Goal: Task Accomplishment & Management: Manage account settings

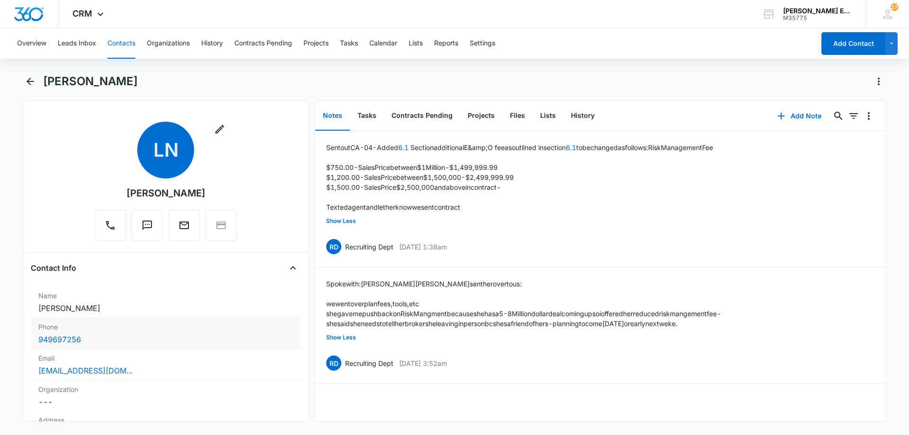
click at [122, 341] on div "949697256" at bounding box center [165, 339] width 255 height 11
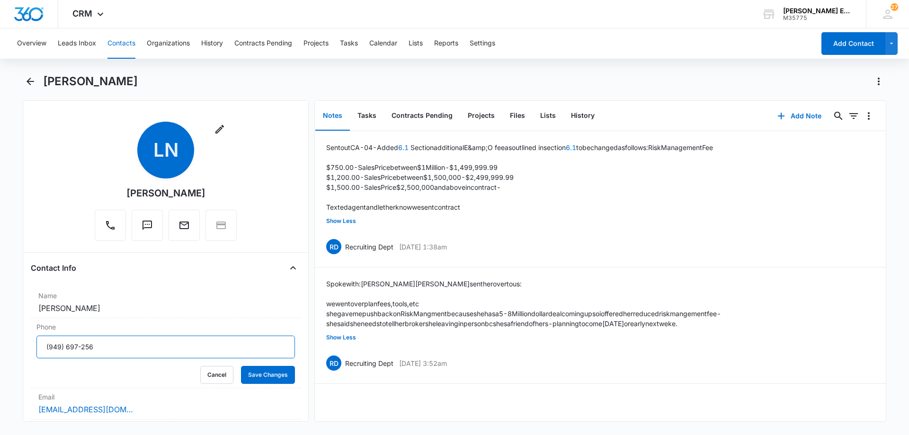
drag, startPoint x: 107, startPoint y: 347, endPoint x: 23, endPoint y: 349, distance: 84.8
click at [23, 349] on div "Remove LN [PERSON_NAME] Contact Info Name Cancel Save Changes [PERSON_NAME] Pho…" at bounding box center [166, 260] width 286 height 321
paste input "[PHONE_NUMBER]"
type input "[PHONE_NUMBER]"
drag, startPoint x: 272, startPoint y: 374, endPoint x: 345, endPoint y: 294, distance: 108.3
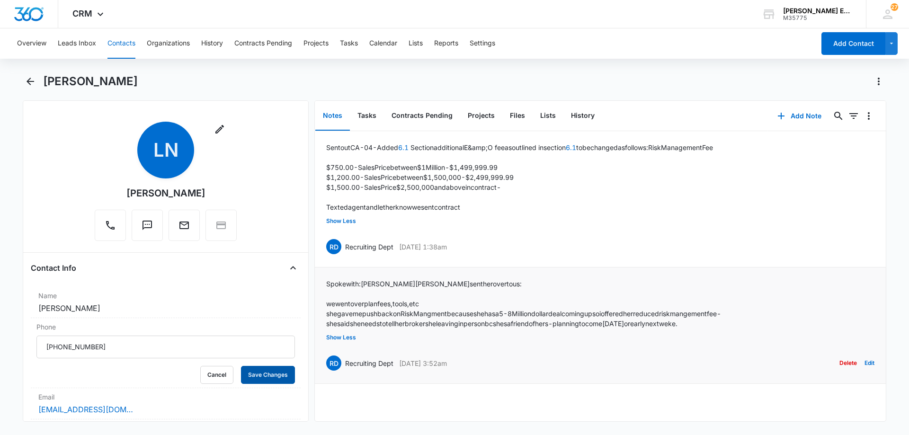
click at [273, 374] on button "Save Changes" at bounding box center [268, 375] width 54 height 18
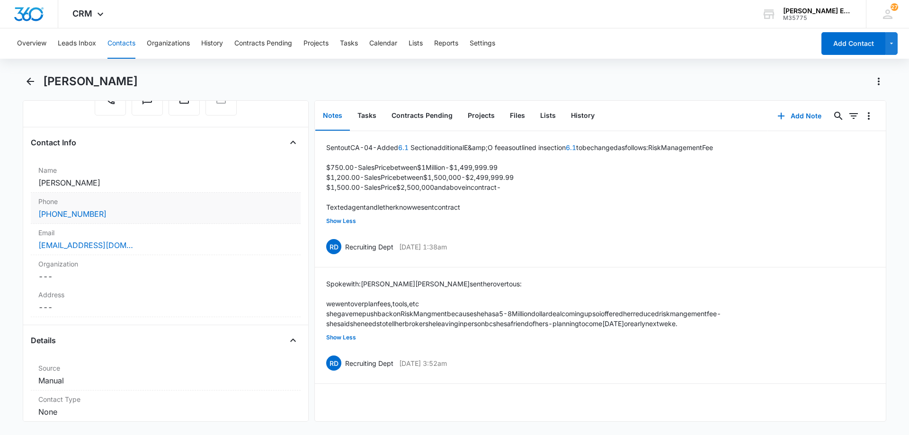
scroll to position [142, 0]
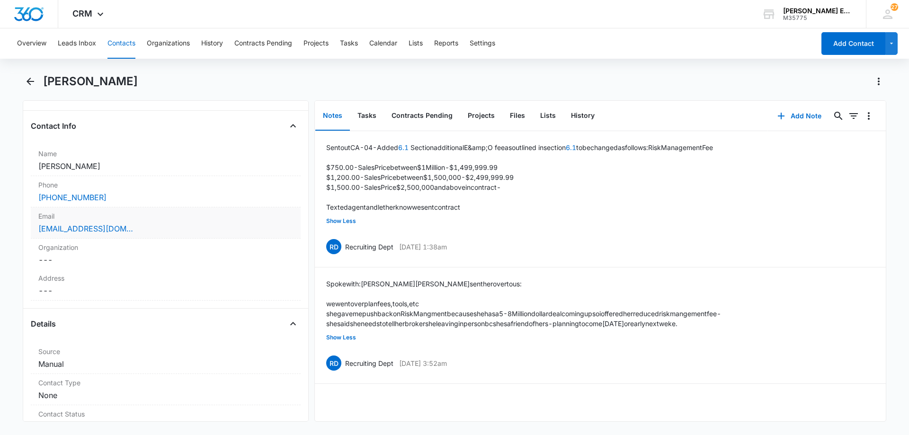
click at [139, 233] on div "[EMAIL_ADDRESS][DOMAIN_NAME]" at bounding box center [165, 228] width 255 height 11
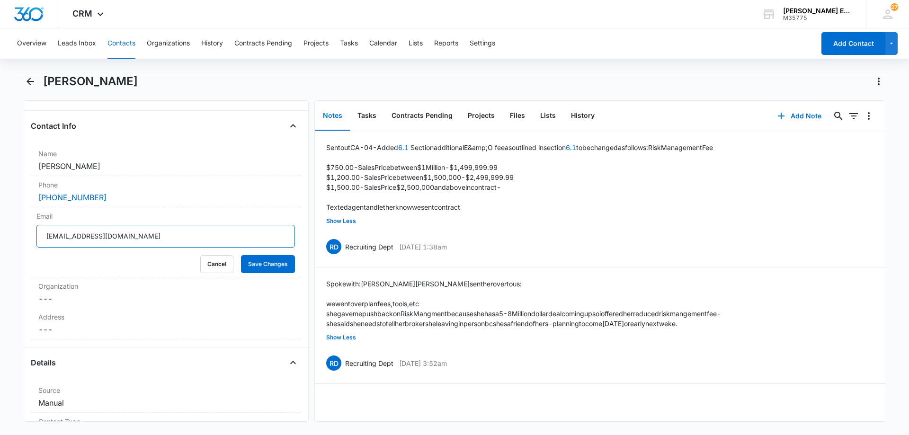
drag, startPoint x: 130, startPoint y: 241, endPoint x: 25, endPoint y: 242, distance: 105.1
click at [25, 242] on div "Remove LN [PERSON_NAME] Contact Info Name Cancel Save Changes [PERSON_NAME] Pho…" at bounding box center [166, 260] width 286 height 321
paste input "LaceeN"
type input "[EMAIL_ADDRESS][DOMAIN_NAME]"
click at [279, 265] on button "Save Changes" at bounding box center [268, 264] width 54 height 18
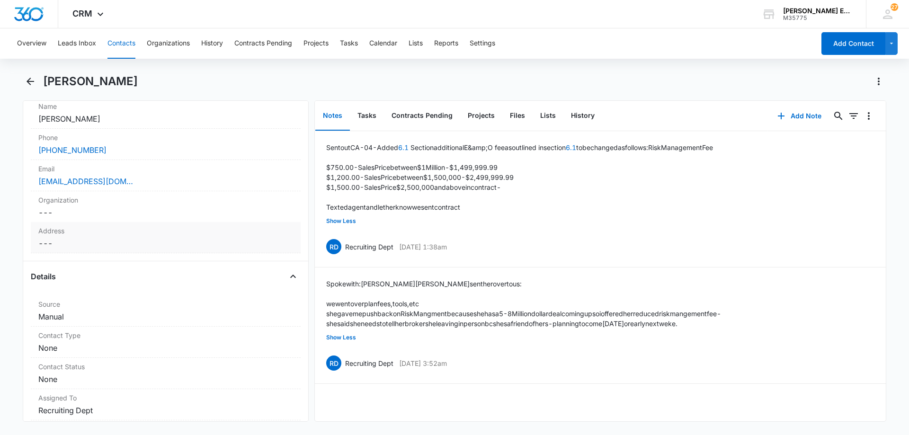
click at [98, 237] on div "Address Cancel Save Changes ---" at bounding box center [166, 237] width 270 height 31
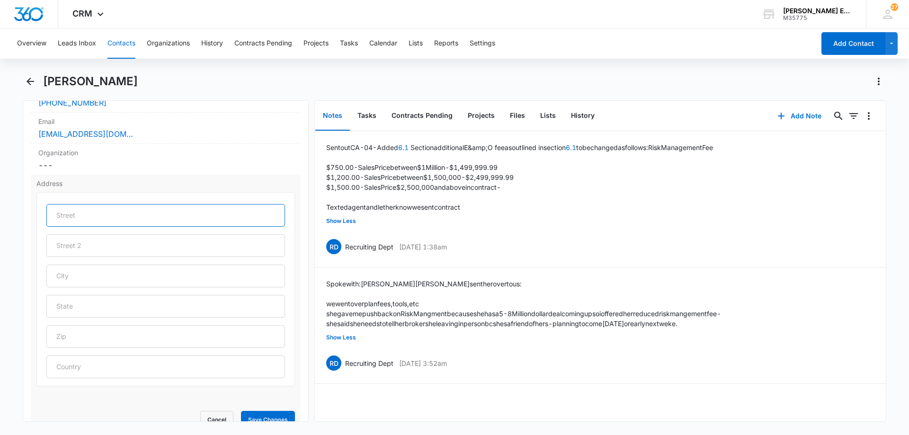
click at [111, 212] on input "text" at bounding box center [165, 215] width 239 height 23
paste input "[STREET_ADDRESS]"
type input "[STREET_ADDRESS]"
click at [91, 279] on input "text" at bounding box center [165, 276] width 239 height 23
paste input "[GEOGRAPHIC_DATA]"
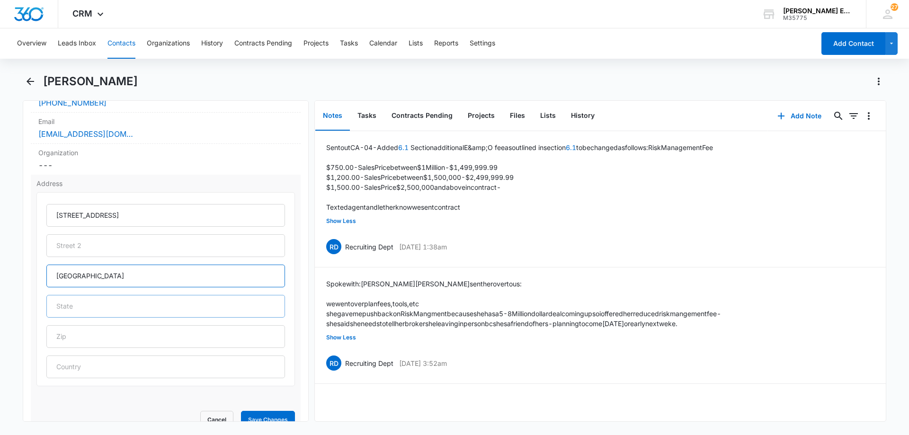
type input "[GEOGRAPHIC_DATA]"
click at [85, 309] on input "text" at bounding box center [165, 306] width 239 height 23
type input "CA"
click at [72, 336] on input "text" at bounding box center [165, 336] width 239 height 23
paste input "92532"
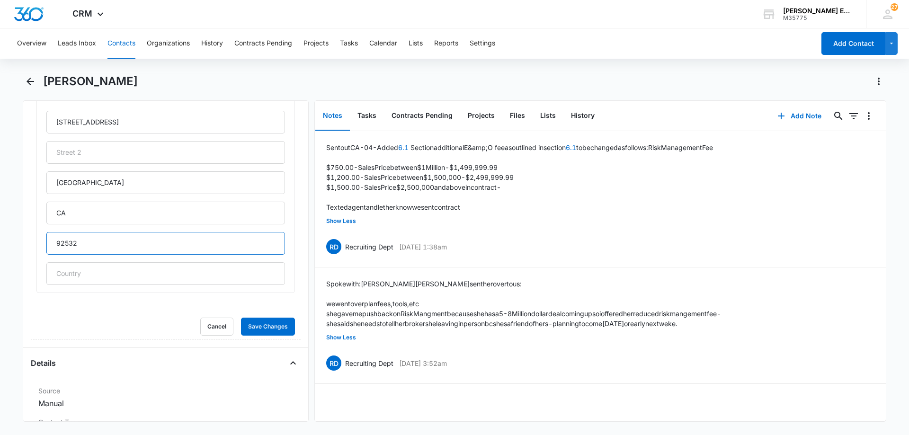
scroll to position [331, 0]
type input "92532"
click at [255, 322] on button "Save Changes" at bounding box center [268, 325] width 54 height 18
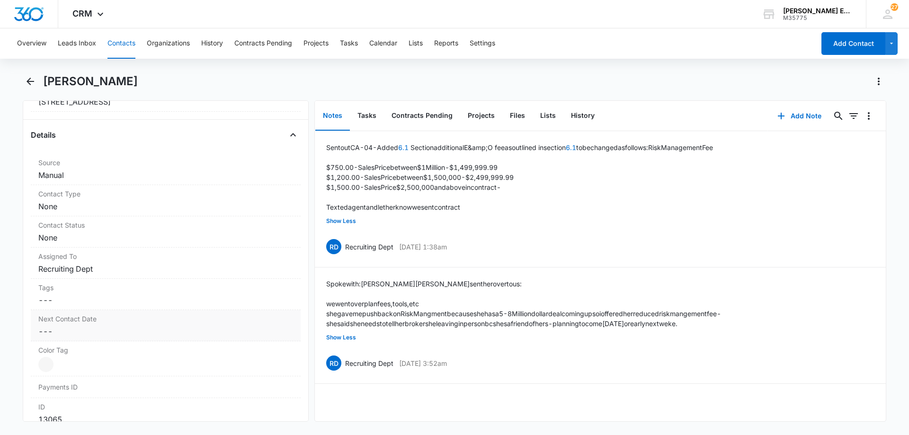
scroll to position [324, 0]
click at [94, 183] on dd "Cancel Save Changes Manual" at bounding box center [165, 182] width 255 height 11
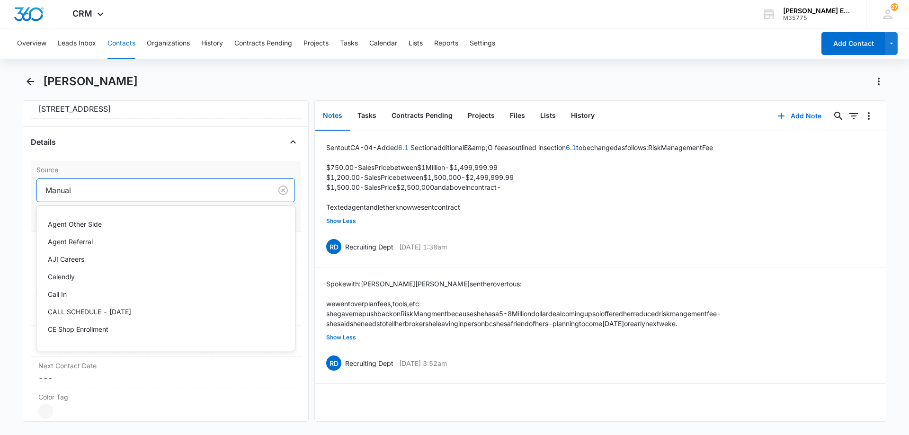
click at [90, 190] on div at bounding box center [152, 190] width 214 height 13
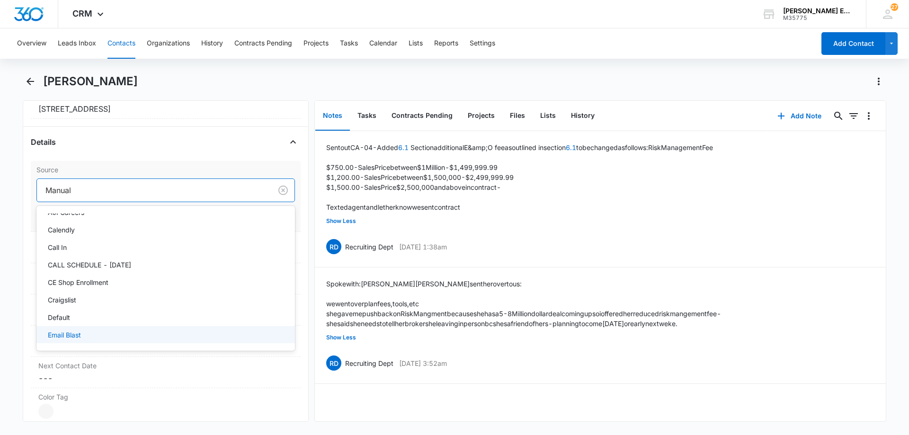
scroll to position [0, 0]
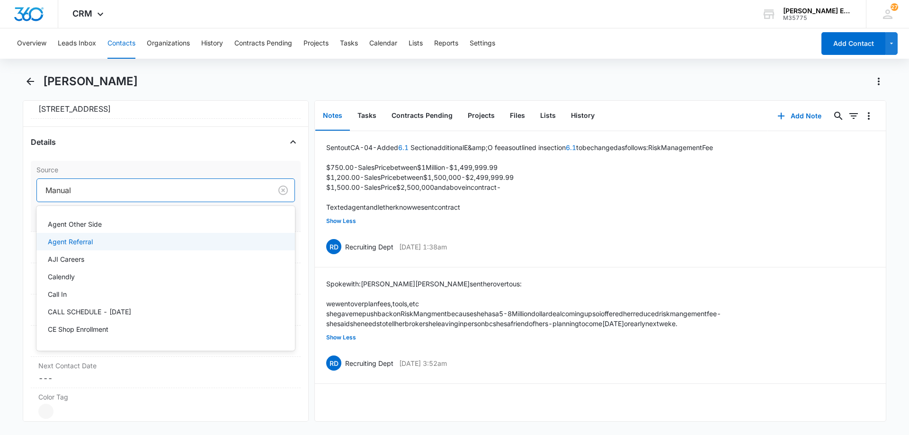
click at [73, 244] on p "Agent Referral" at bounding box center [70, 242] width 45 height 10
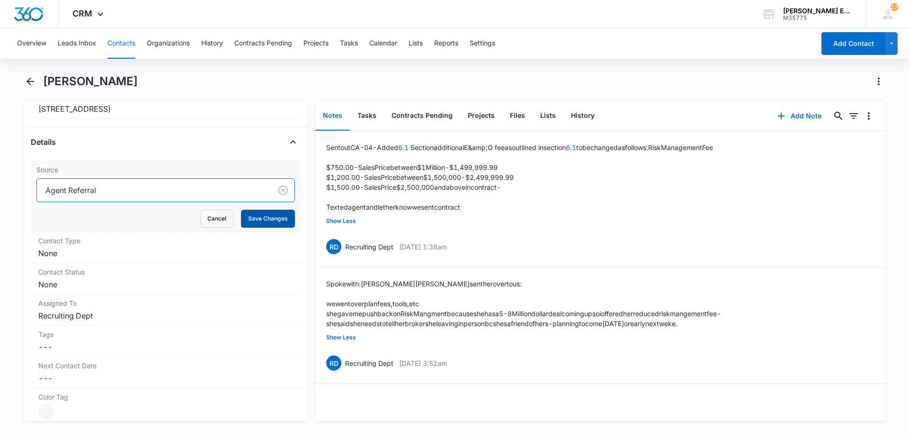
click at [251, 218] on button "Save Changes" at bounding box center [268, 219] width 54 height 18
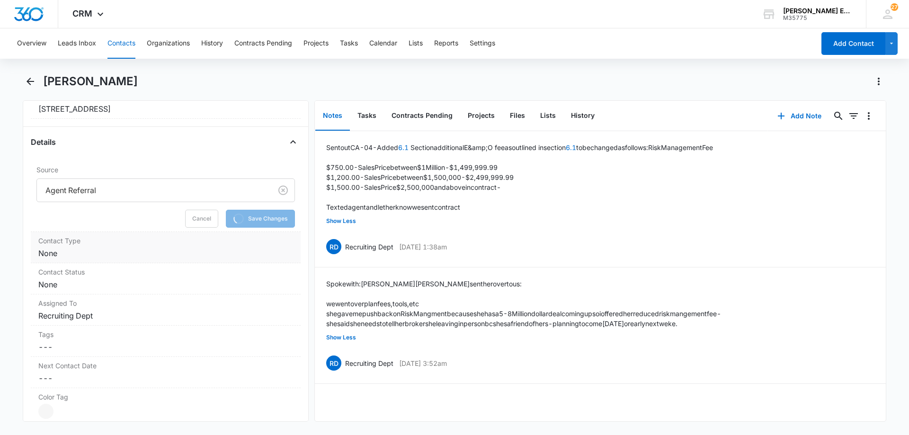
click at [80, 251] on dd "Cancel Save Changes None" at bounding box center [165, 253] width 255 height 11
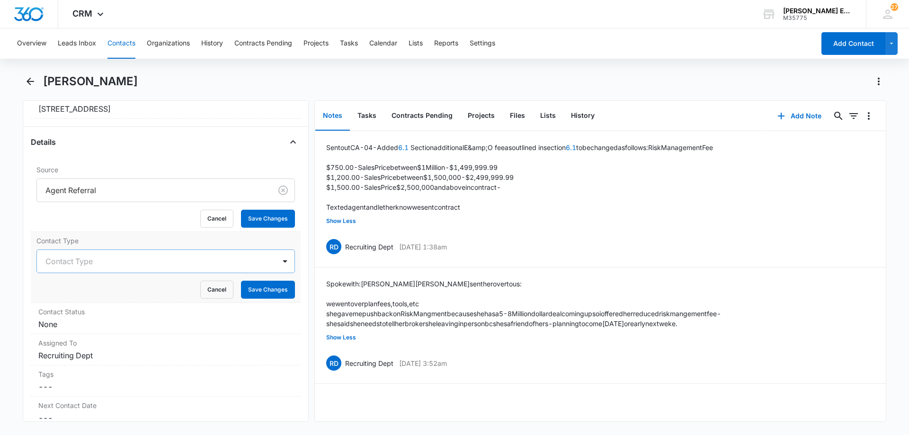
drag, startPoint x: 80, startPoint y: 253, endPoint x: 79, endPoint y: 258, distance: 5.1
click at [79, 258] on div "Contact Type" at bounding box center [156, 261] width 239 height 23
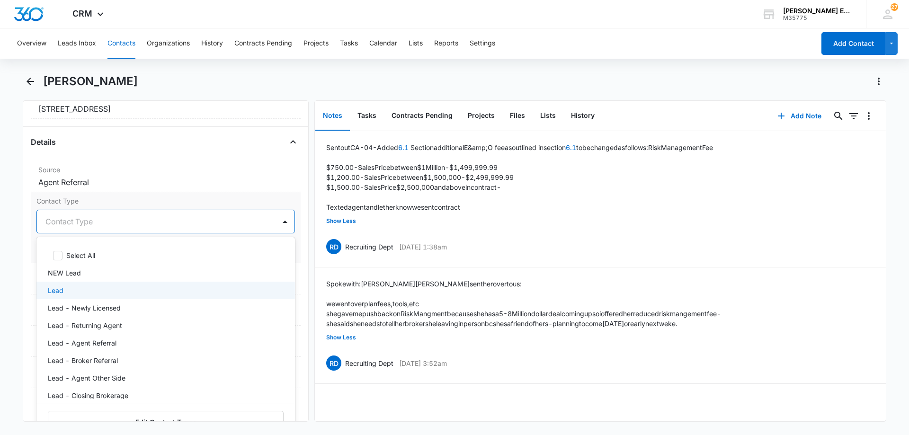
scroll to position [47, 0]
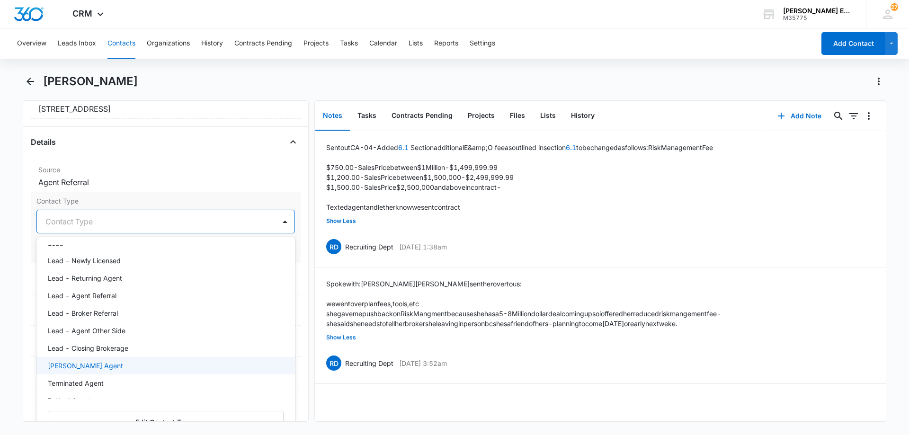
click at [82, 367] on p "[PERSON_NAME] Agent" at bounding box center [85, 366] width 75 height 10
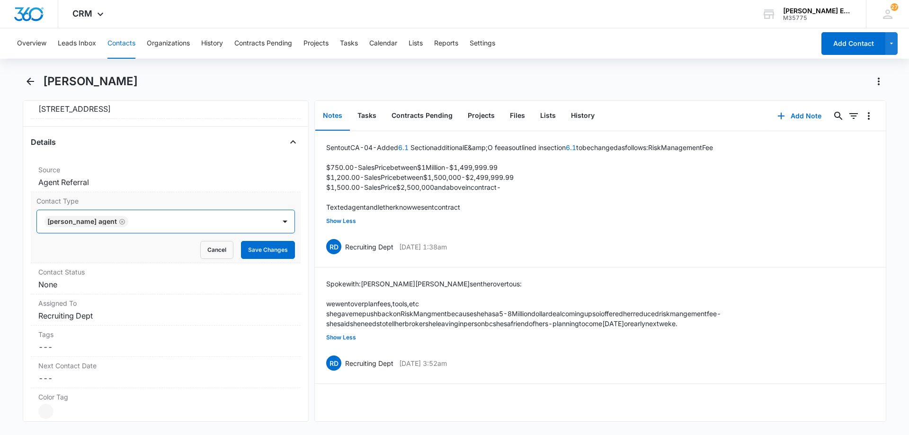
click at [148, 218] on div at bounding box center [197, 221] width 132 height 13
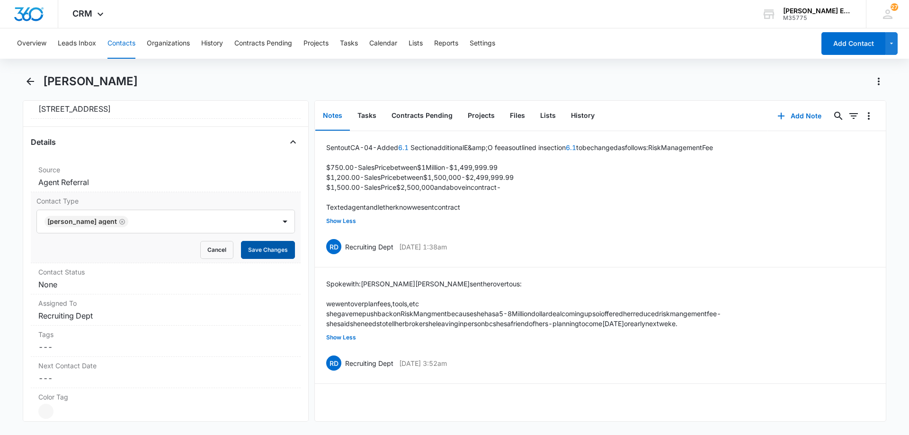
click at [267, 251] on button "Save Changes" at bounding box center [268, 250] width 54 height 18
click at [128, 291] on div "Contact Status Cancel Save Changes None" at bounding box center [166, 278] width 270 height 31
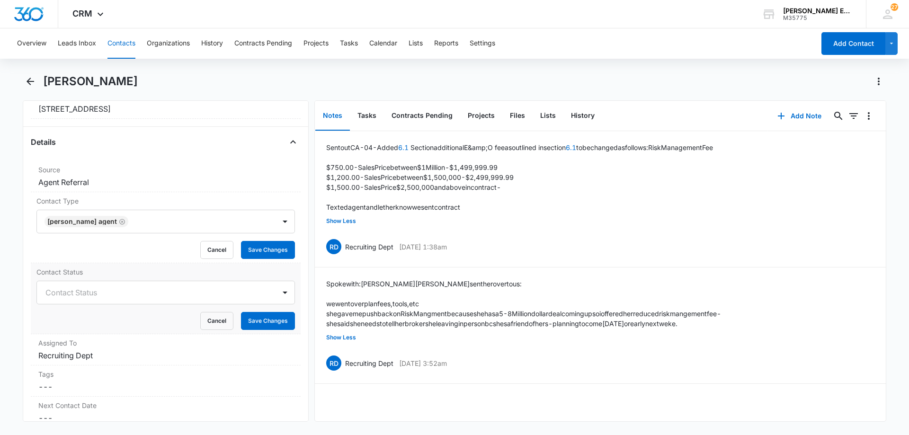
scroll to position [371, 0]
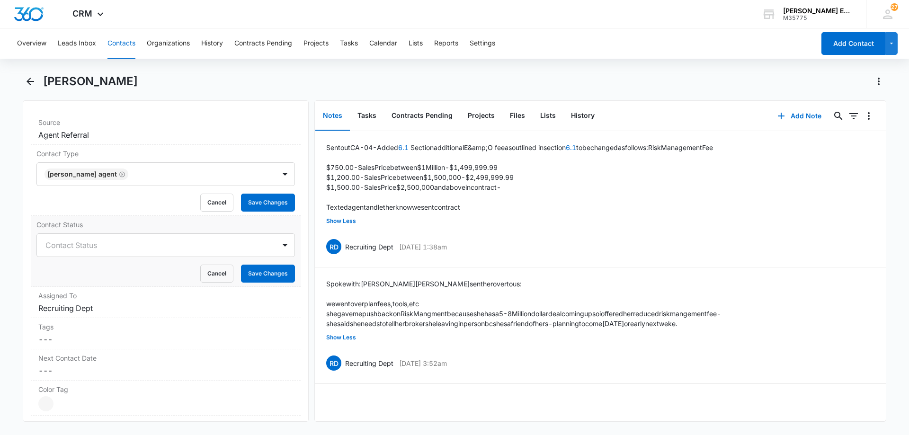
click at [98, 252] on dl "Source Cancel Save Changes Agent Referral Contact Type [PERSON_NAME] Agent Canc…" at bounding box center [166, 307] width 270 height 386
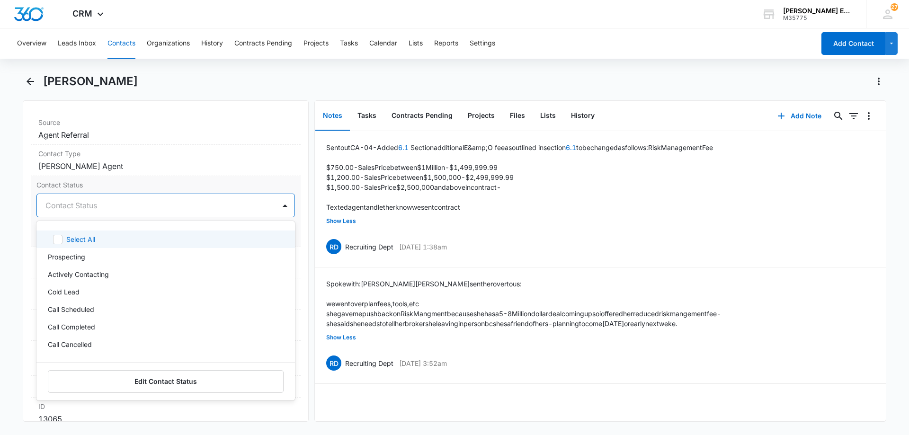
click at [91, 203] on div at bounding box center [154, 205] width 218 height 13
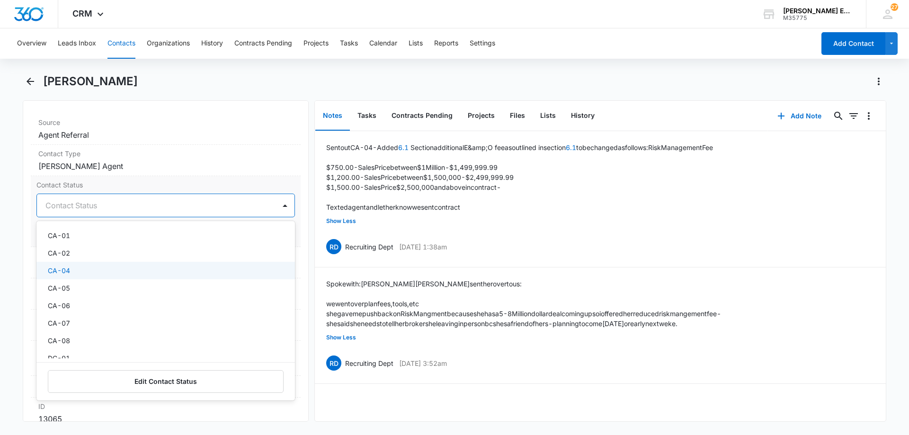
click at [65, 273] on p "CA-04" at bounding box center [59, 271] width 22 height 10
click at [163, 209] on div at bounding box center [172, 205] width 181 height 13
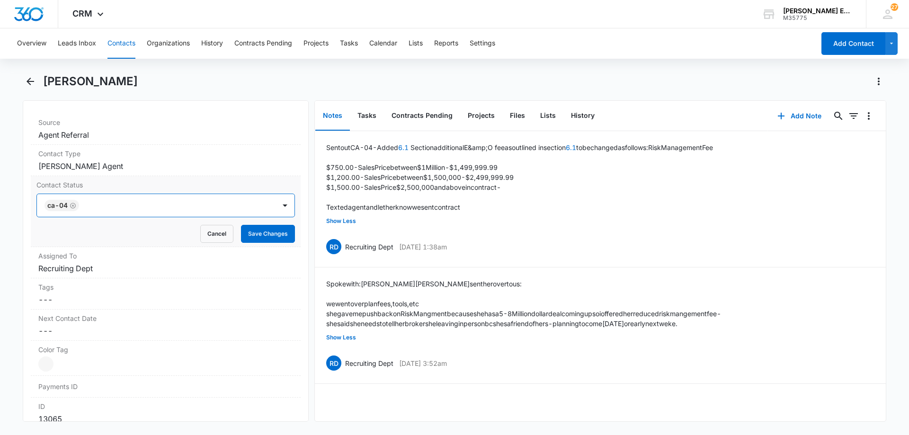
click at [260, 244] on div "Contact Status option CA-04, selected. CA-04 Cancel Save Changes" at bounding box center [166, 211] width 270 height 71
click at [260, 239] on button "Save Changes" at bounding box center [268, 234] width 54 height 18
click at [109, 270] on dd "Cancel Save Changes Recruiting Dept" at bounding box center [165, 268] width 255 height 11
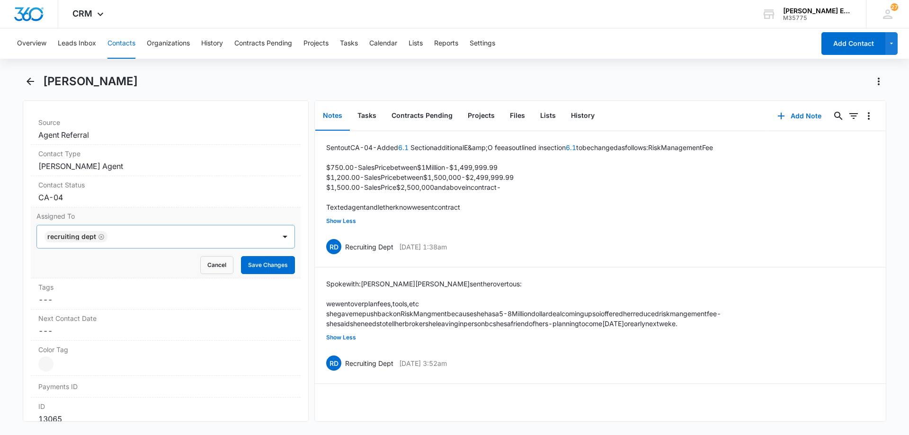
click at [100, 239] on icon "Remove Recruiting Dept" at bounding box center [101, 237] width 6 height 6
click at [106, 238] on div at bounding box center [154, 236] width 218 height 13
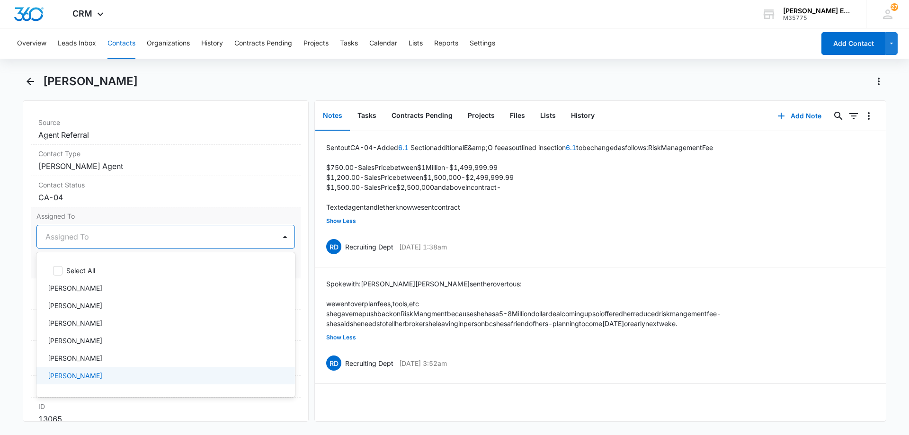
click at [83, 373] on p "[PERSON_NAME]" at bounding box center [75, 376] width 54 height 10
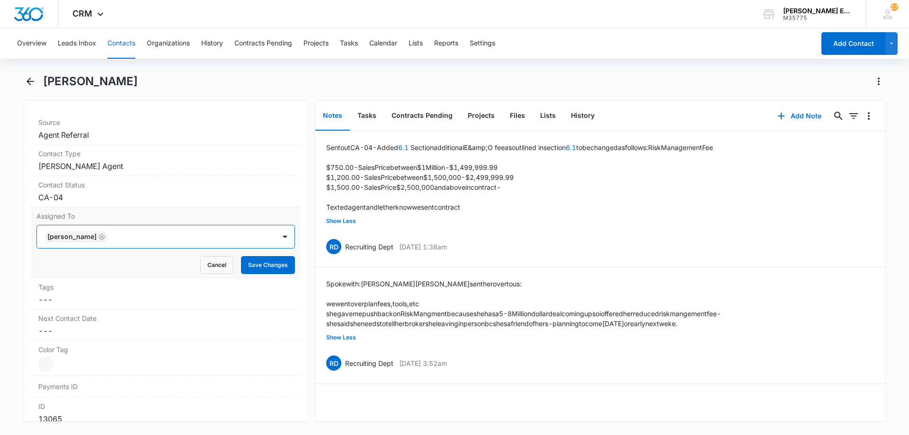
click at [176, 239] on div at bounding box center [187, 236] width 152 height 13
click at [259, 262] on button "Save Changes" at bounding box center [268, 265] width 54 height 18
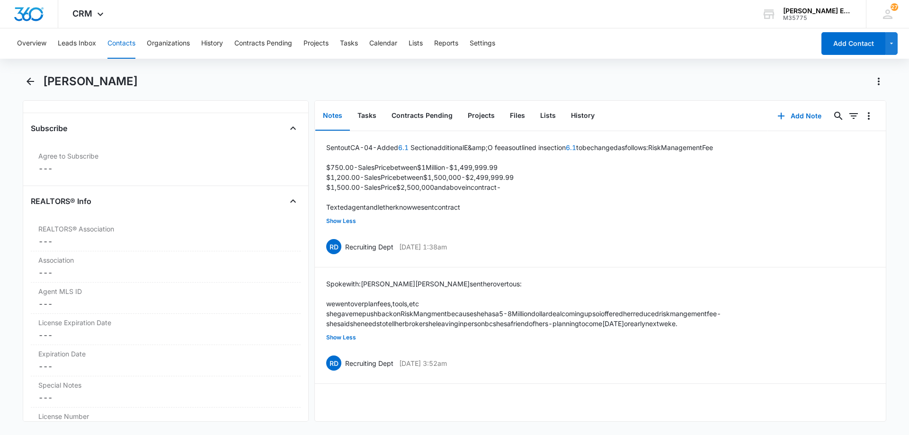
scroll to position [703, 0]
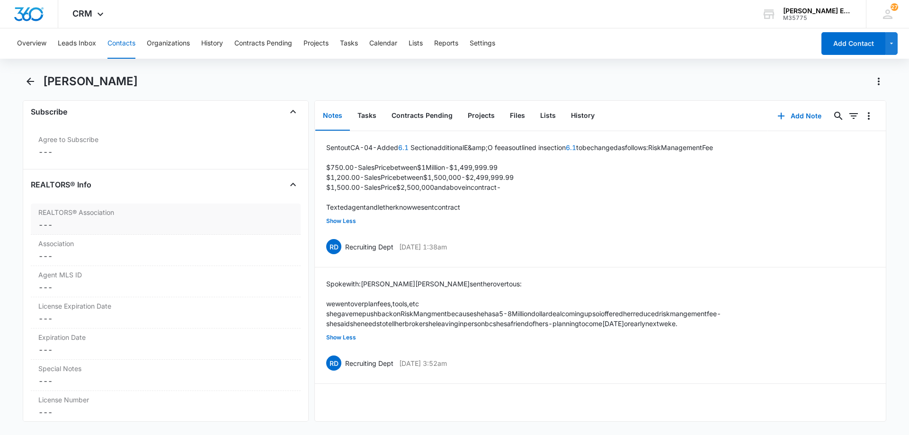
click at [131, 223] on dd "Cancel Save Changes ---" at bounding box center [165, 224] width 255 height 11
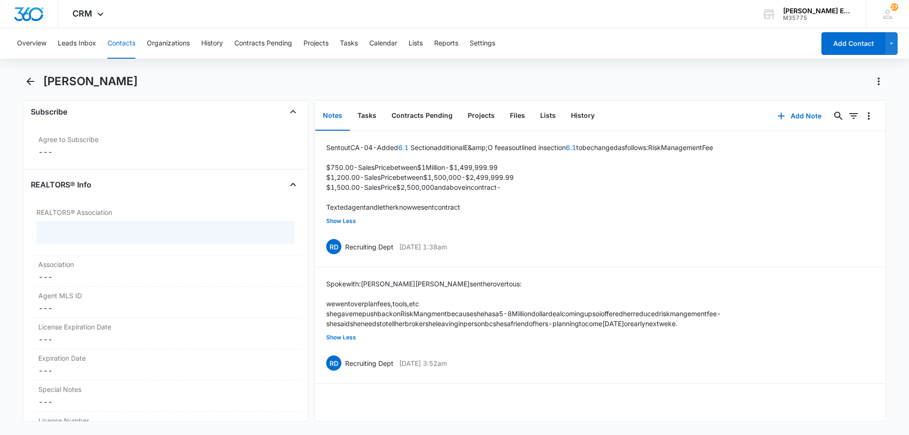
scroll to position [750, 0]
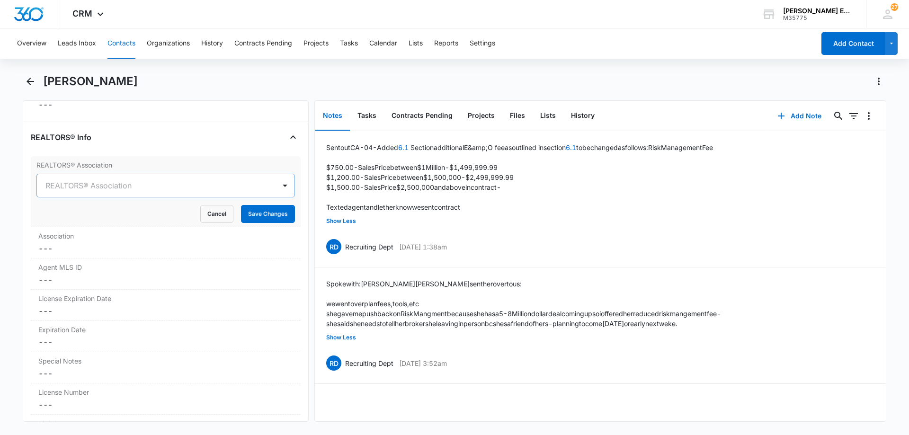
click at [132, 187] on div at bounding box center [154, 185] width 218 height 13
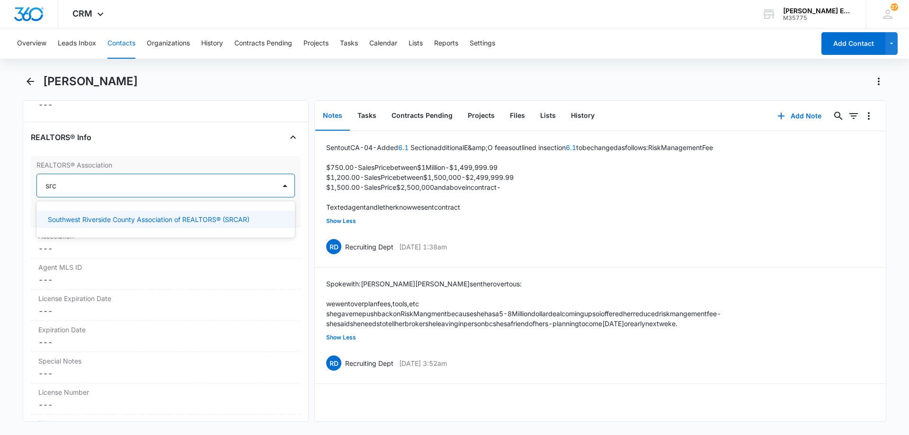
type input "srca"
click at [124, 214] on div "Southwest Riverside County Association of REALTORS® (SRCAR)" at bounding box center [165, 220] width 258 height 18
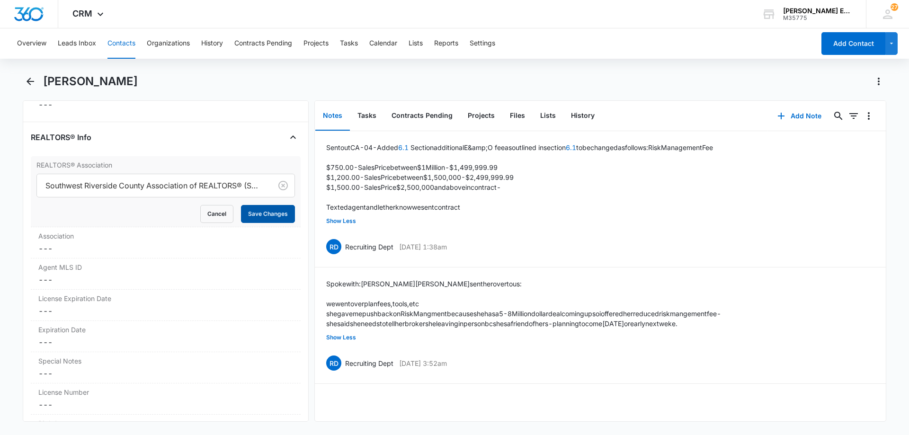
click at [256, 214] on button "Save Changes" at bounding box center [268, 214] width 54 height 18
click at [131, 281] on dd "Cancel Save Changes ---" at bounding box center [165, 279] width 255 height 11
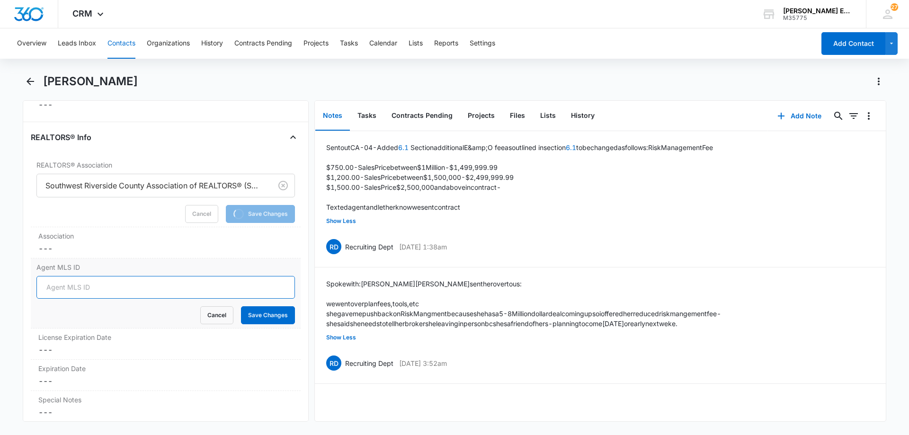
click at [102, 288] on input "Agent MLS ID" at bounding box center [165, 287] width 258 height 23
paste input "SWNICELAC"
type input "SWNICELAC"
click at [267, 318] on button "Save Changes" at bounding box center [268, 315] width 54 height 18
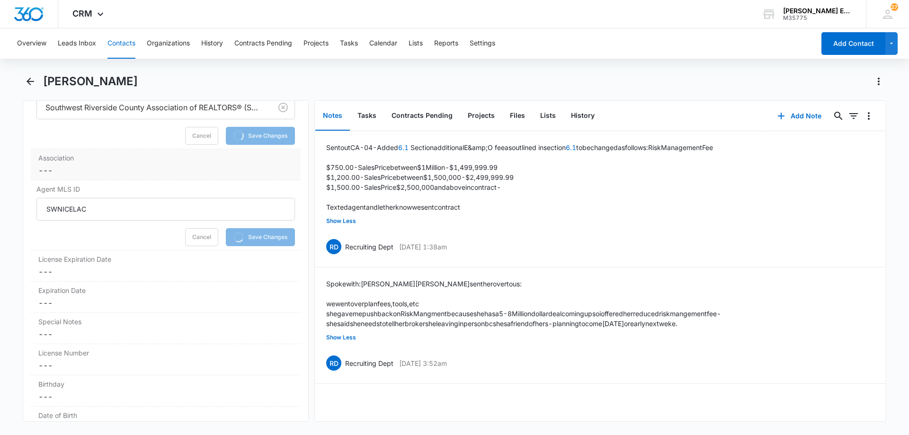
scroll to position [845, 0]
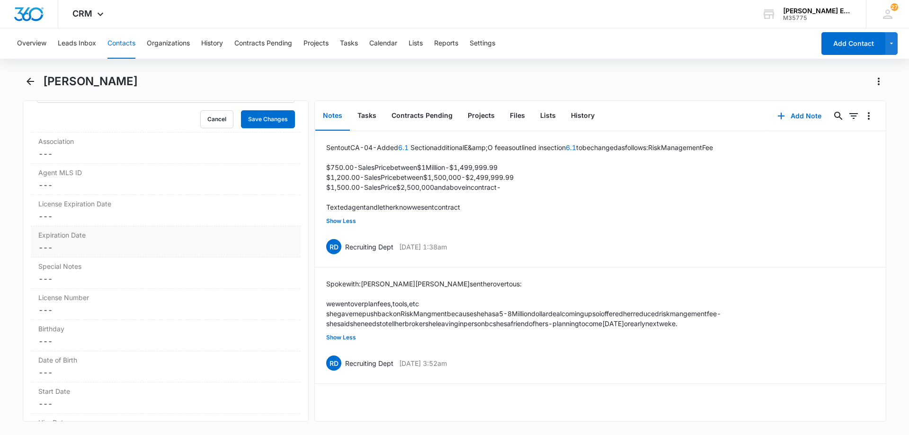
click at [84, 252] on dd "Cancel Save Changes ---" at bounding box center [165, 247] width 255 height 11
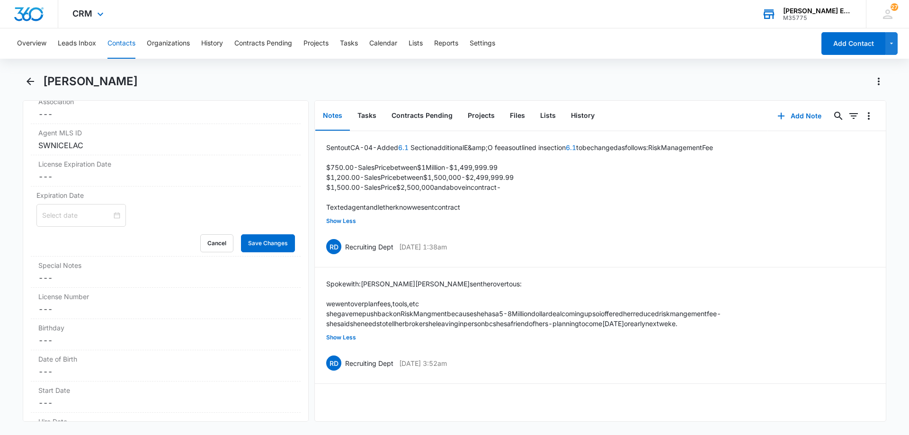
scroll to position [827, 0]
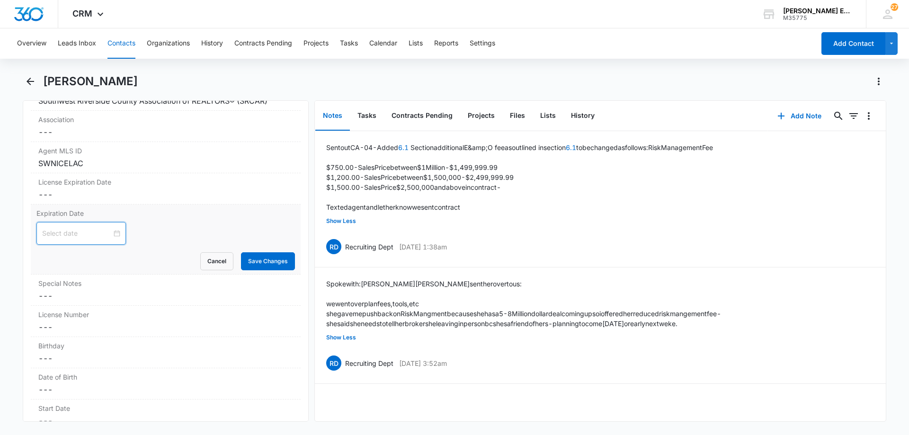
click at [73, 232] on input at bounding box center [77, 233] width 70 height 10
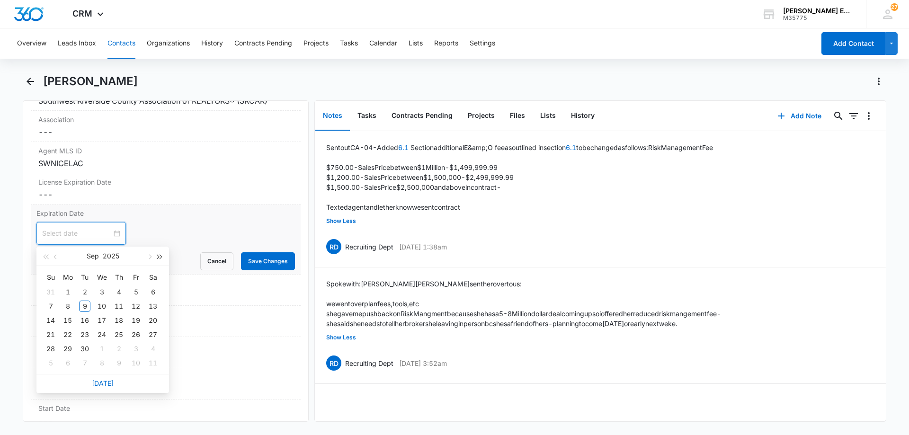
click at [158, 258] on span "button" at bounding box center [160, 257] width 5 height 5
click at [55, 258] on button "button" at bounding box center [56, 256] width 10 height 19
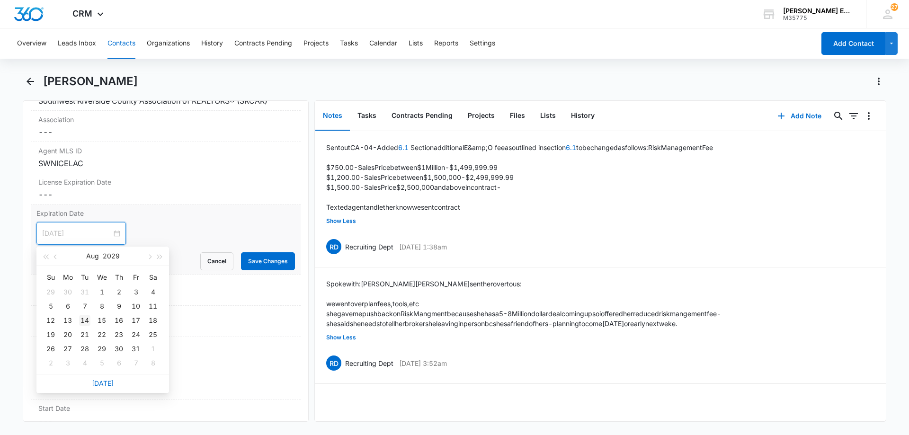
click at [80, 324] on div "14" at bounding box center [84, 320] width 11 height 11
type input "[DATE]"
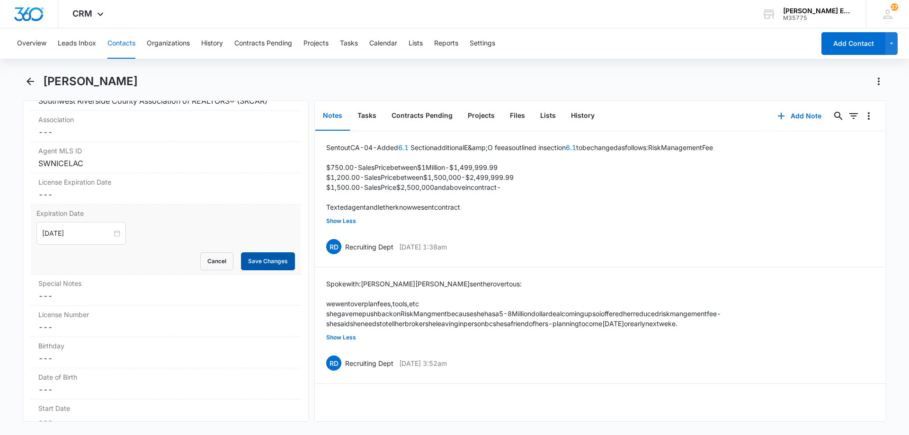
click at [252, 260] on button "Save Changes" at bounding box center [268, 261] width 54 height 18
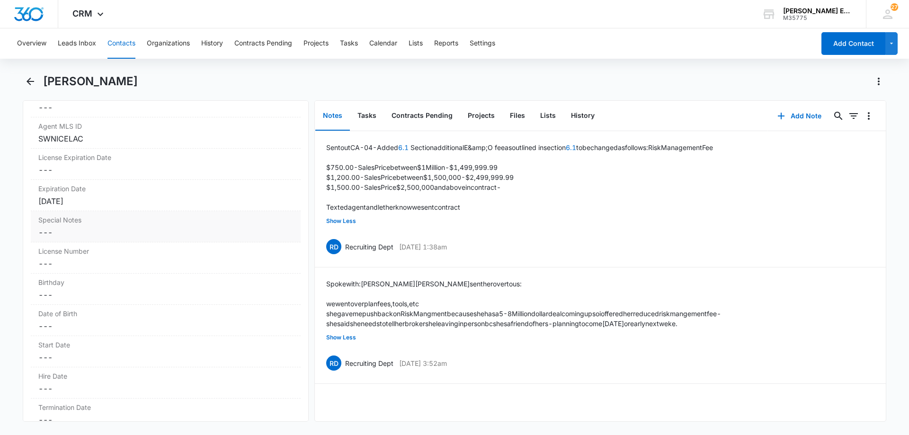
scroll to position [874, 0]
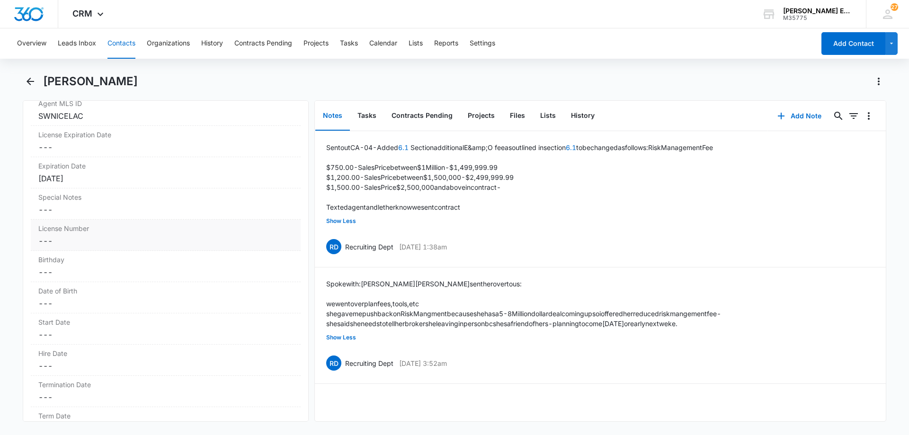
click at [115, 240] on dd "Cancel Save Changes ---" at bounding box center [165, 240] width 255 height 11
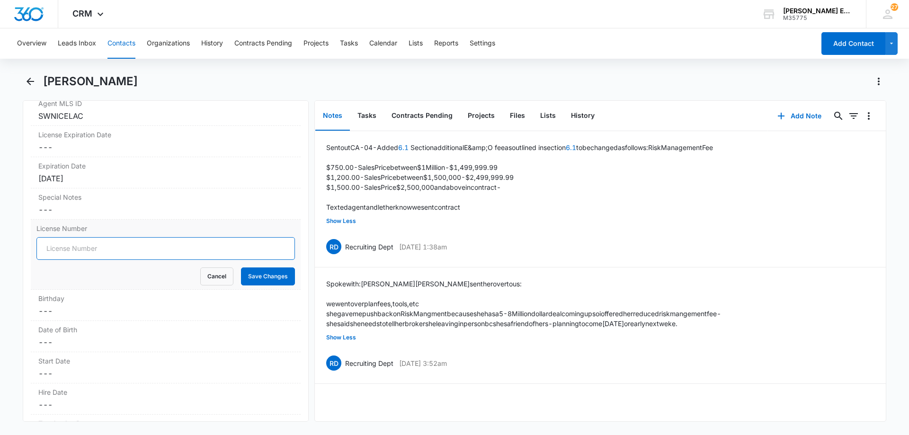
click at [74, 251] on input "License Number" at bounding box center [165, 248] width 258 height 23
paste input "01293370"
type input "01293370"
click at [244, 276] on button "Save Changes" at bounding box center [268, 276] width 54 height 18
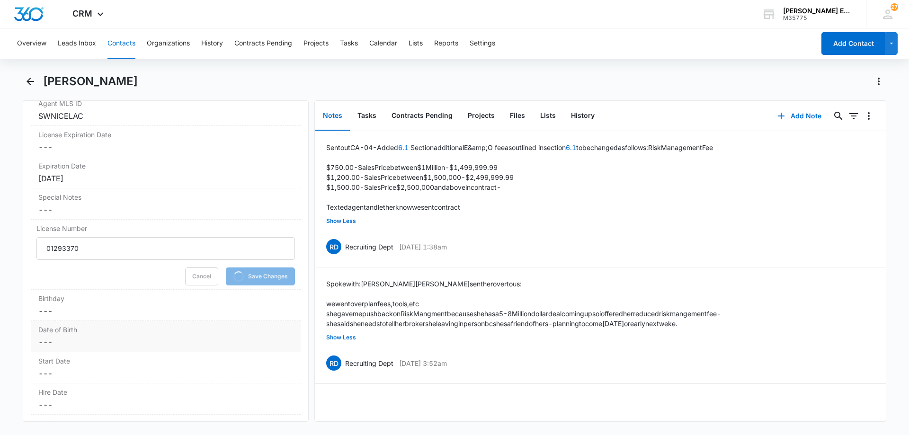
click at [78, 342] on dd "Cancel Save Changes ---" at bounding box center [165, 342] width 255 height 11
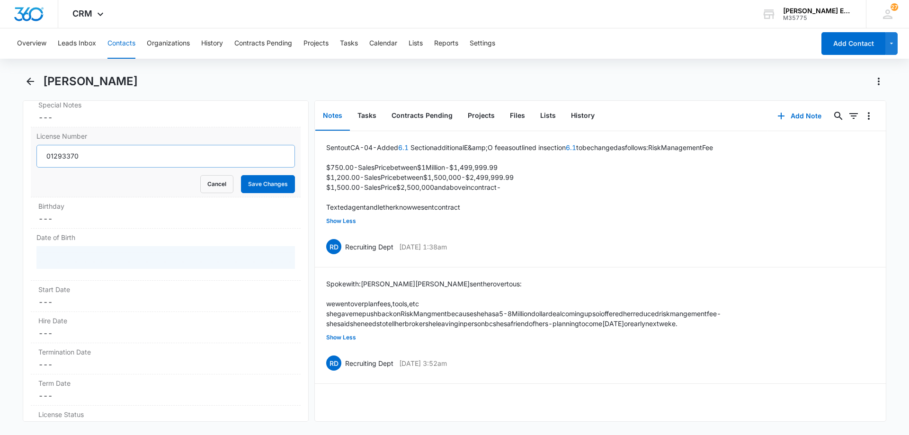
scroll to position [969, 0]
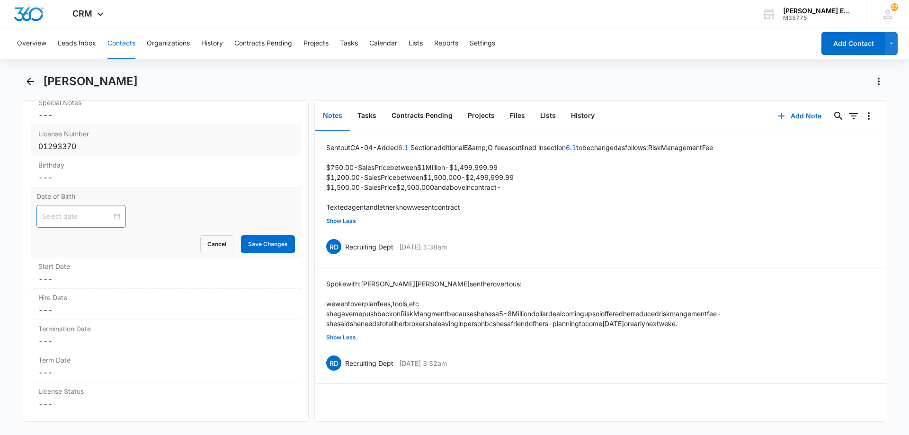
click at [76, 217] on input at bounding box center [77, 216] width 70 height 10
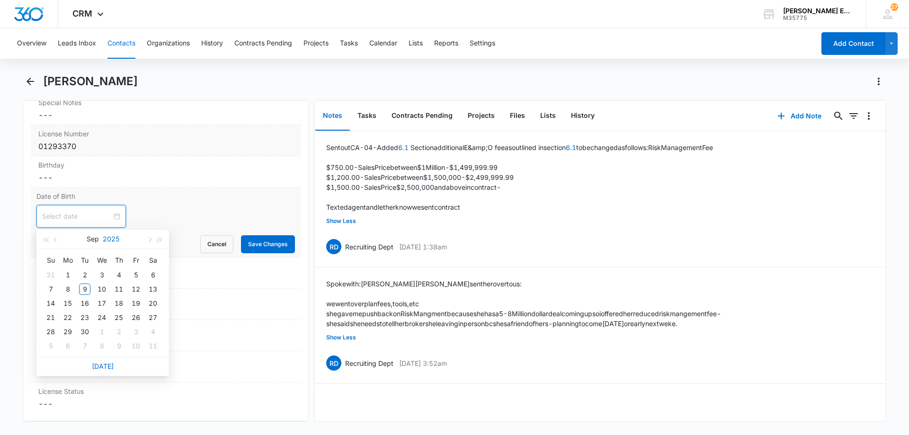
click at [112, 238] on button "2025" at bounding box center [111, 239] width 17 height 19
click at [46, 244] on button "button" at bounding box center [45, 239] width 10 height 19
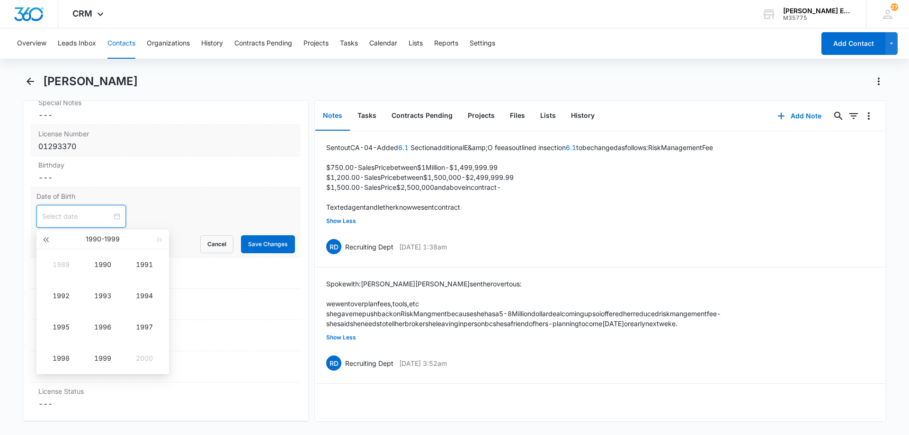
click at [46, 244] on button "button" at bounding box center [45, 239] width 10 height 19
click at [163, 240] on button "button" at bounding box center [160, 239] width 10 height 19
click at [107, 330] on div "1976" at bounding box center [103, 326] width 28 height 11
click at [66, 334] on td "[DATE]" at bounding box center [61, 327] width 42 height 31
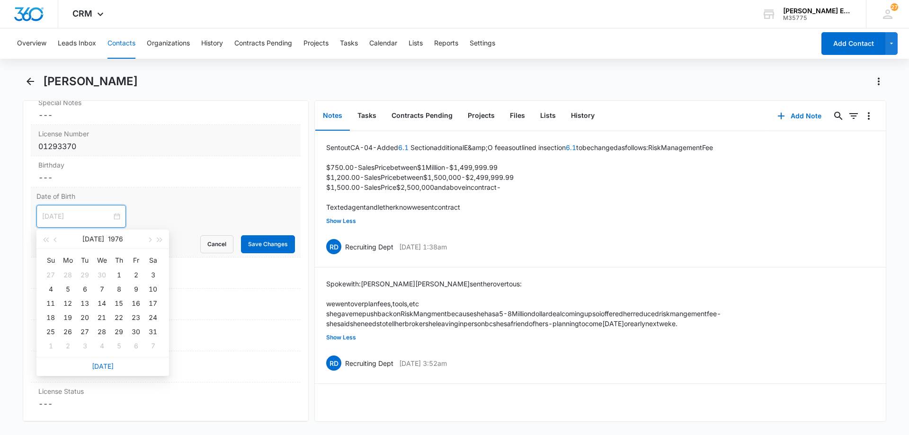
type input "[DATE]"
click at [119, 321] on div "22" at bounding box center [118, 317] width 11 height 11
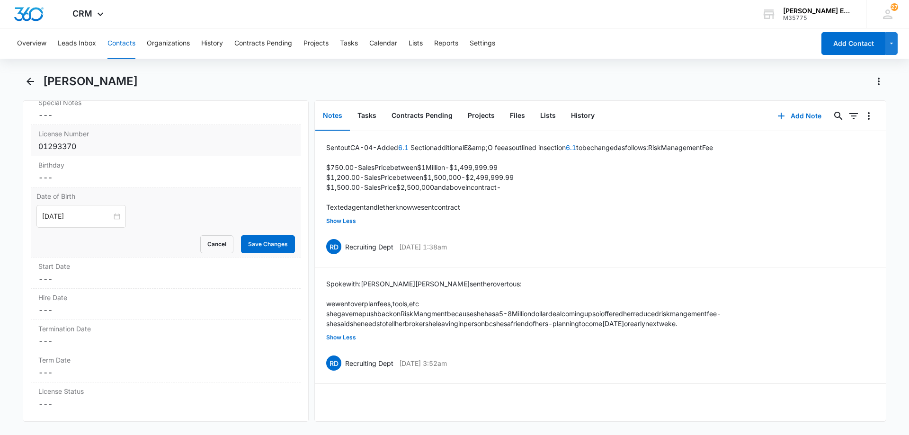
click at [119, 321] on div "Termination Date Cancel Save Changes ---" at bounding box center [166, 335] width 270 height 31
click at [92, 220] on input "[DATE]" at bounding box center [77, 216] width 70 height 10
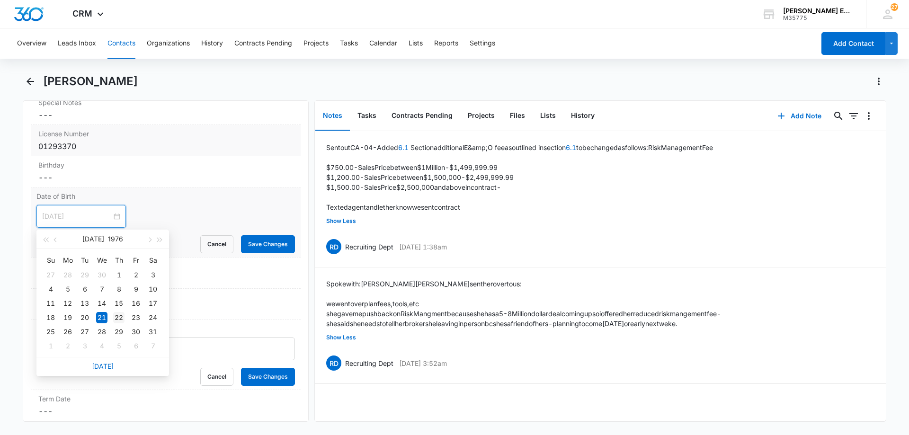
type input "[DATE]"
click at [118, 319] on div "22" at bounding box center [118, 317] width 11 height 11
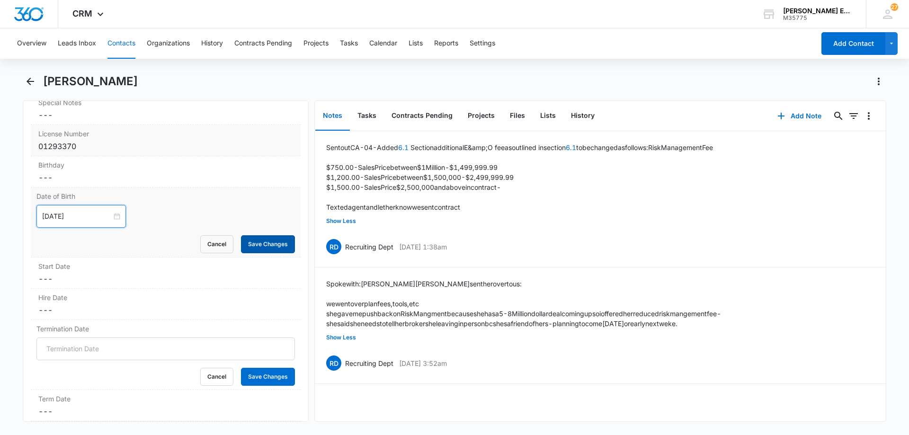
click at [244, 238] on button "Save Changes" at bounding box center [268, 244] width 54 height 18
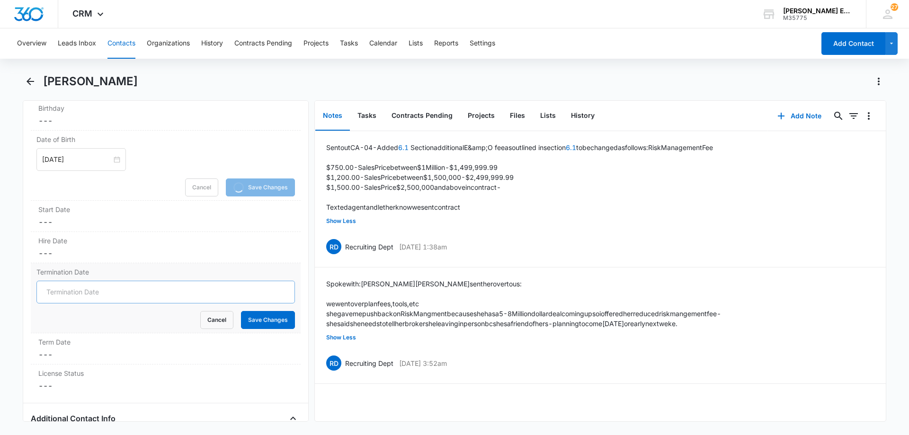
scroll to position [1063, 0]
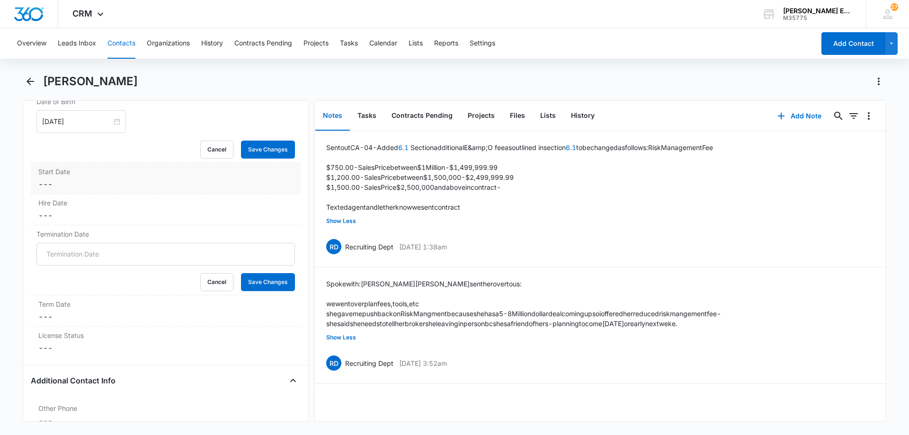
click at [85, 187] on dd "Cancel Save Changes ---" at bounding box center [165, 183] width 255 height 11
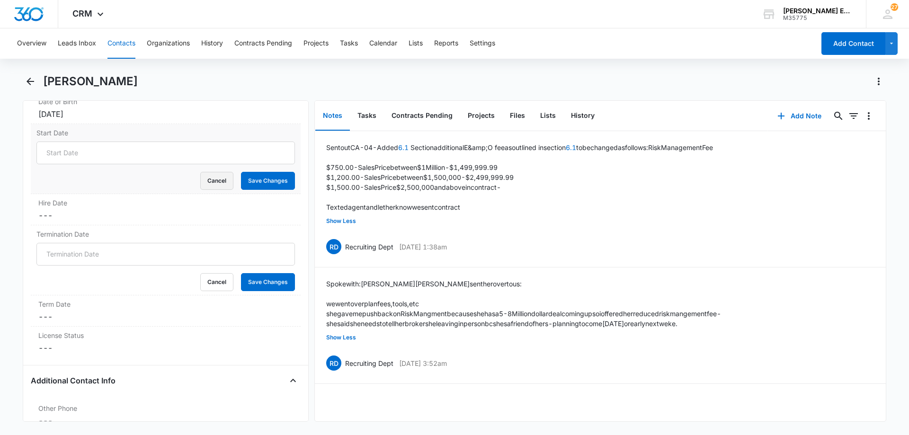
click at [208, 179] on button "Cancel" at bounding box center [216, 181] width 33 height 18
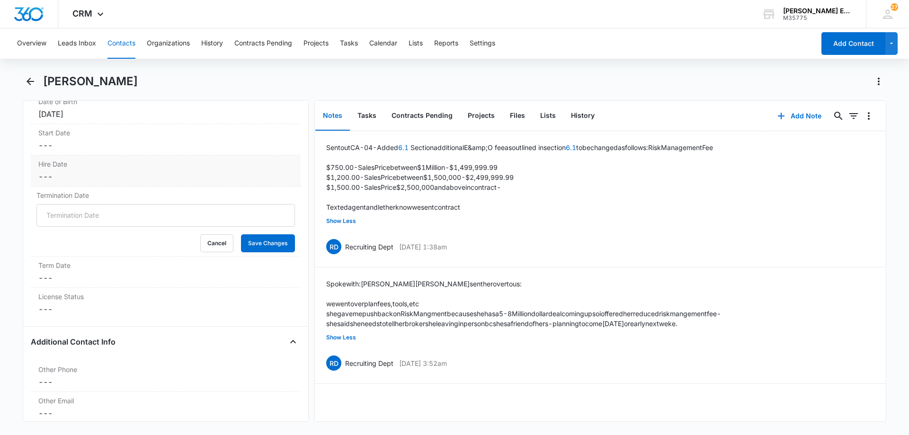
click at [78, 175] on dd "Cancel Save Changes ---" at bounding box center [165, 176] width 255 height 11
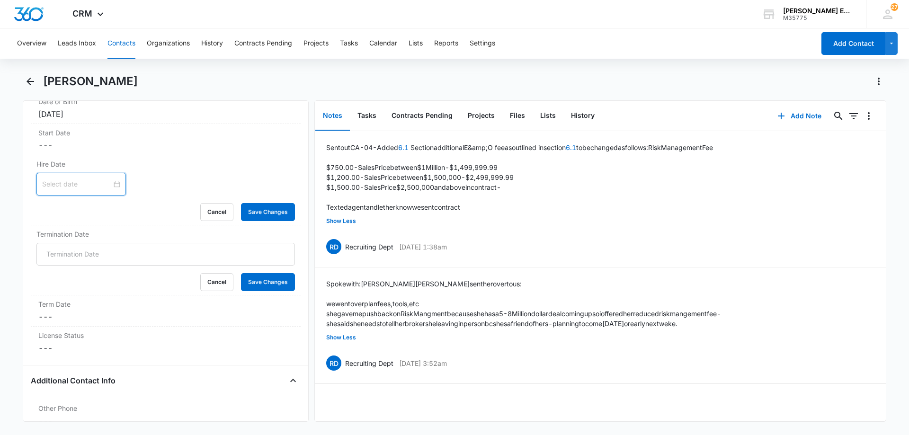
click at [71, 182] on input at bounding box center [77, 184] width 70 height 10
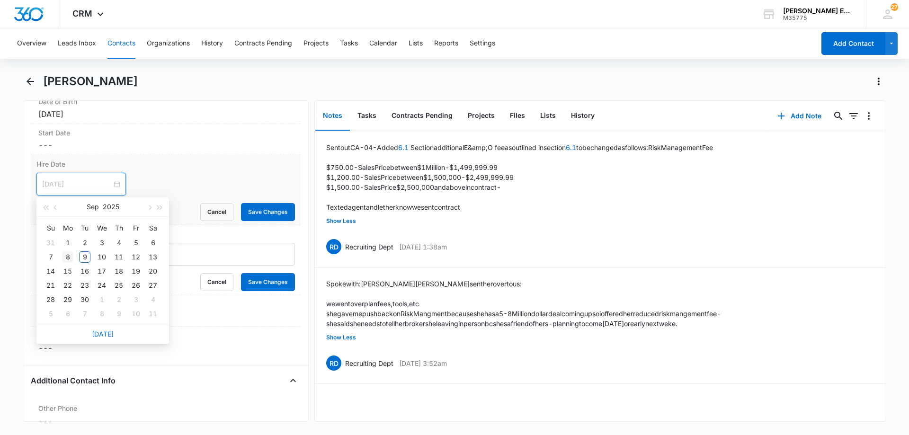
click at [65, 259] on div "8" at bounding box center [67, 256] width 11 height 11
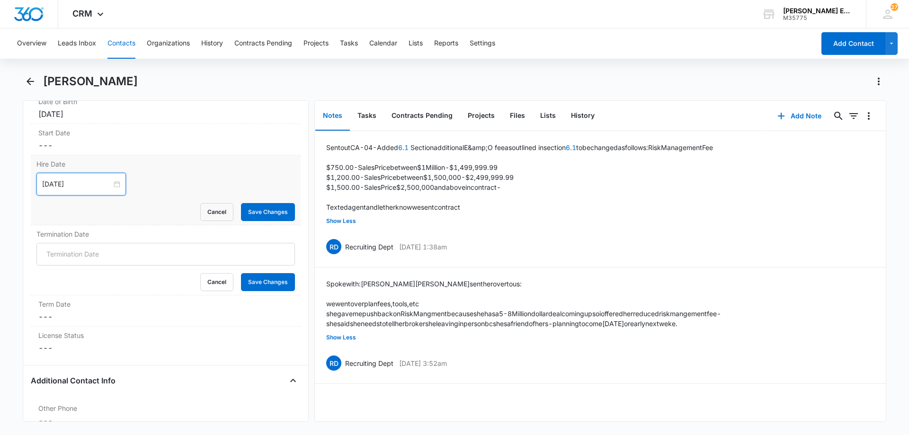
click at [81, 175] on div "[DATE]" at bounding box center [80, 184] width 89 height 23
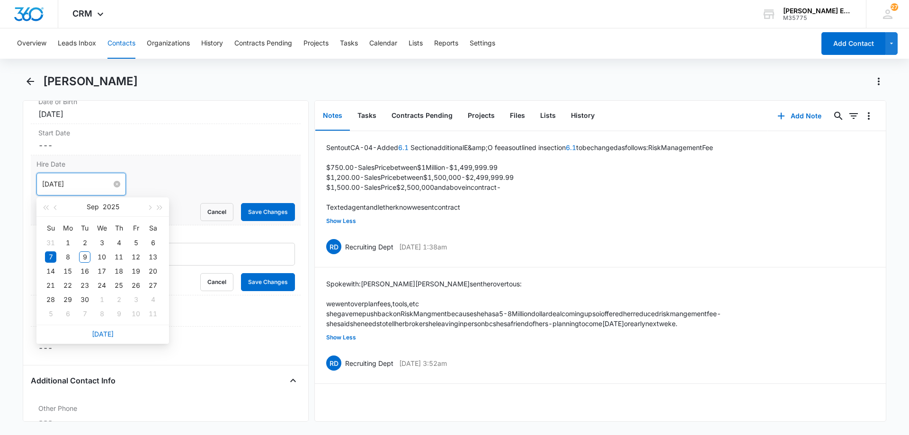
click at [85, 185] on input "[DATE]" at bounding box center [77, 184] width 70 height 10
type input "[DATE]"
click at [69, 256] on div "8" at bounding box center [67, 256] width 11 height 11
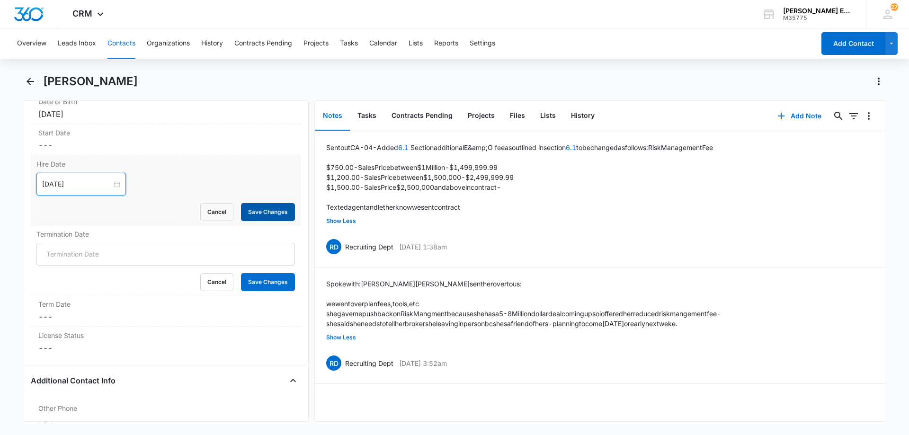
click at [253, 212] on button "Save Changes" at bounding box center [268, 212] width 54 height 18
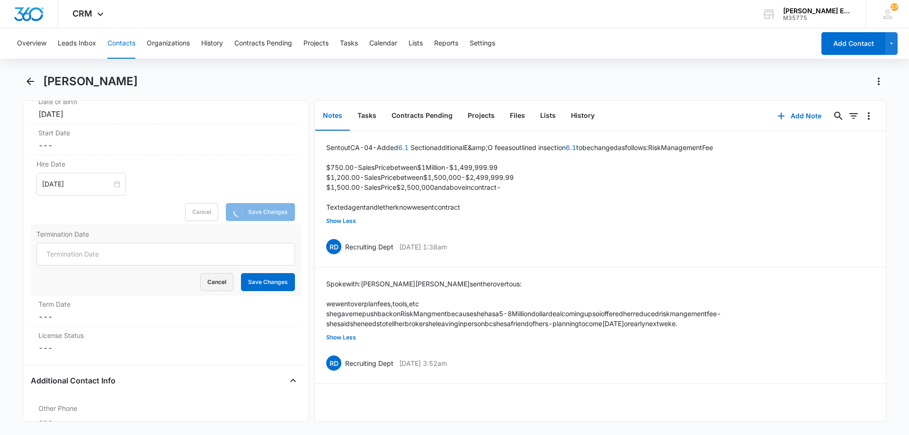
click at [208, 286] on button "Cancel" at bounding box center [216, 282] width 33 height 18
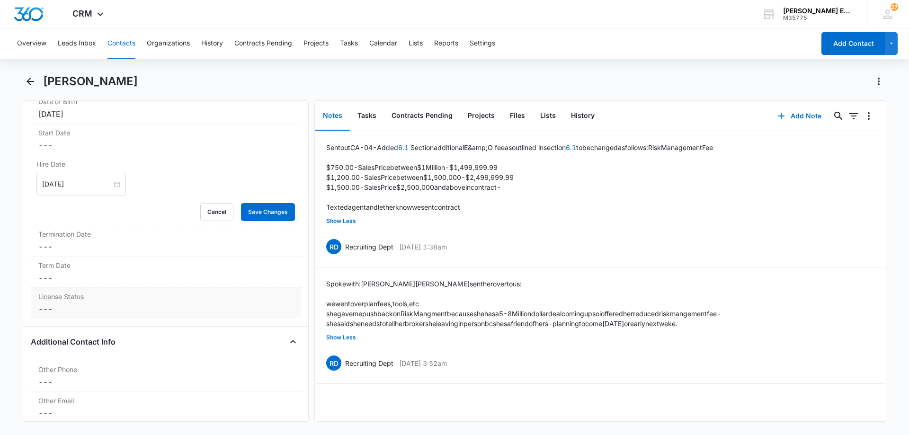
click at [71, 303] on dd "Cancel Save Changes ---" at bounding box center [165, 308] width 255 height 11
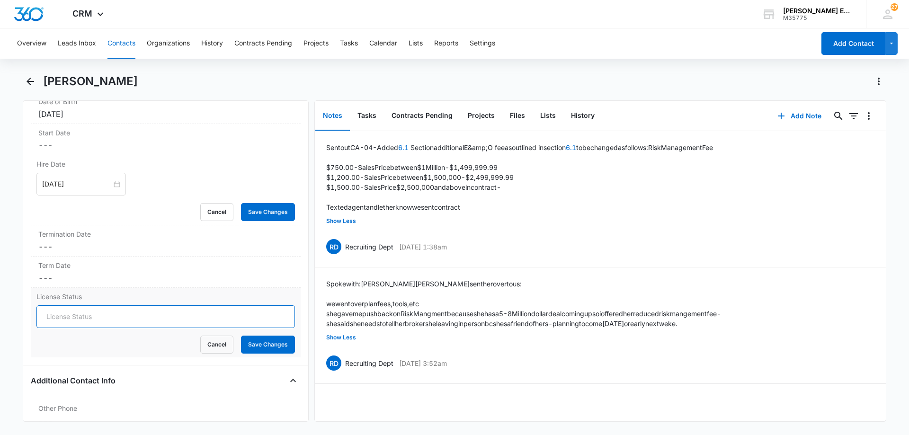
click at [87, 320] on form "Cancel Save Changes" at bounding box center [165, 329] width 258 height 48
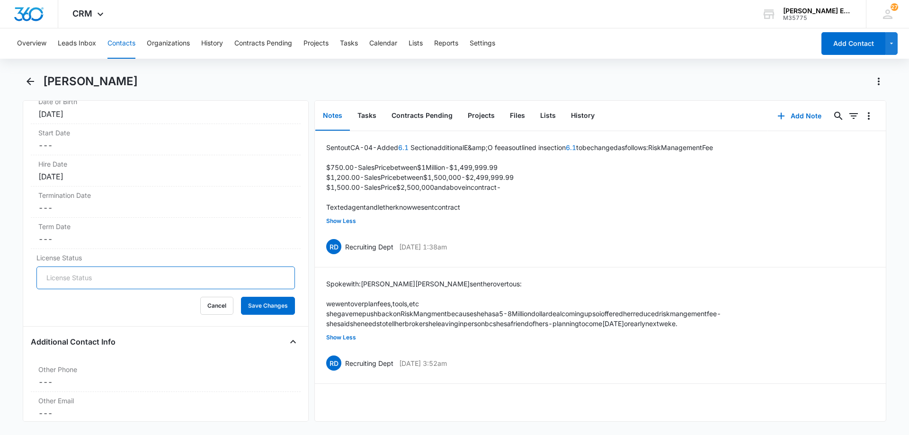
type input "Active"
click at [287, 308] on button "Save Changes" at bounding box center [268, 306] width 54 height 18
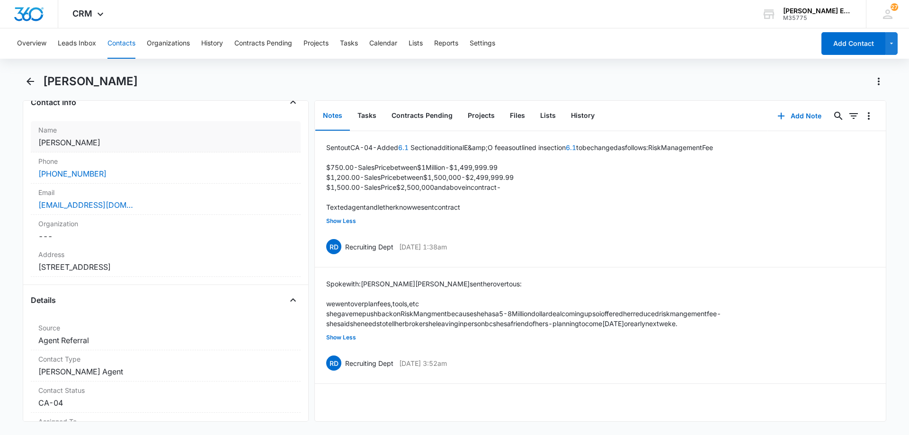
scroll to position [164, 0]
click at [368, 118] on button "Tasks" at bounding box center [367, 115] width 34 height 29
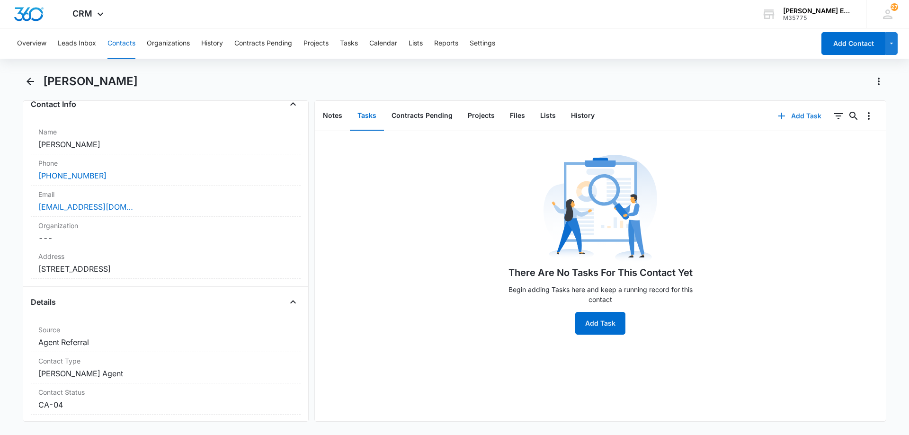
click at [799, 120] on button "Add Task" at bounding box center [799, 116] width 62 height 23
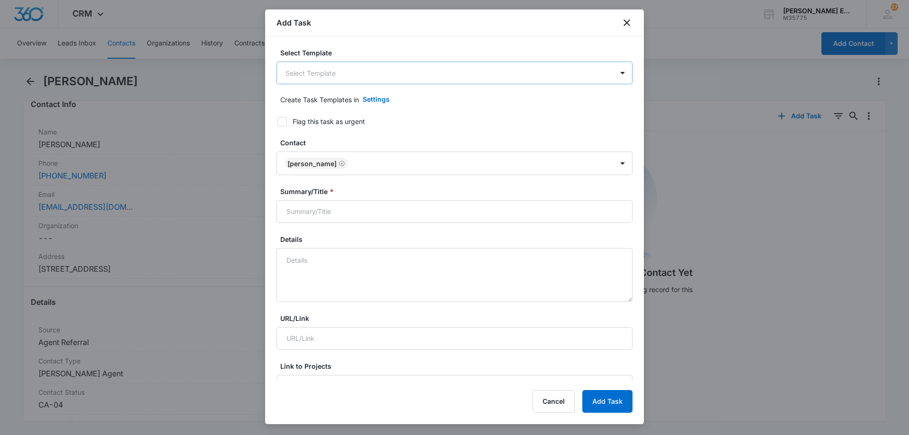
click at [365, 70] on body "CRM Apps Reputation Websites Forms CRM Email Social Shop Payments POS Content A…" at bounding box center [454, 217] width 909 height 435
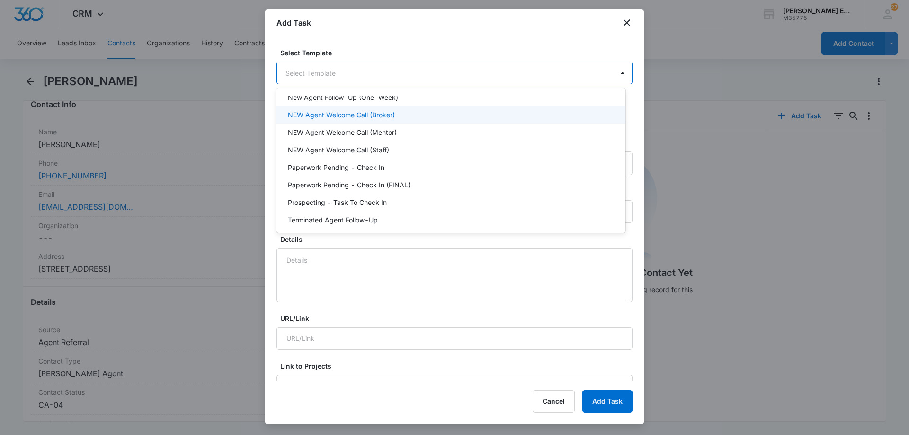
scroll to position [189, 0]
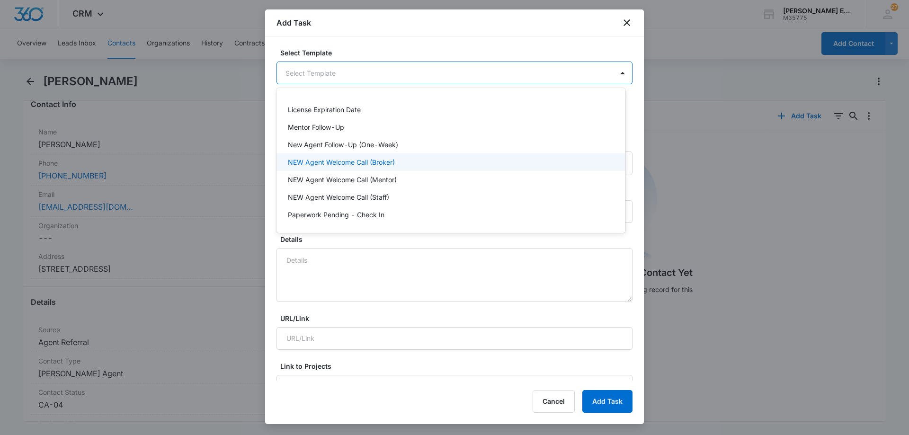
click at [335, 160] on p "NEW Agent Welcome Call (Broker)" at bounding box center [341, 162] width 107 height 10
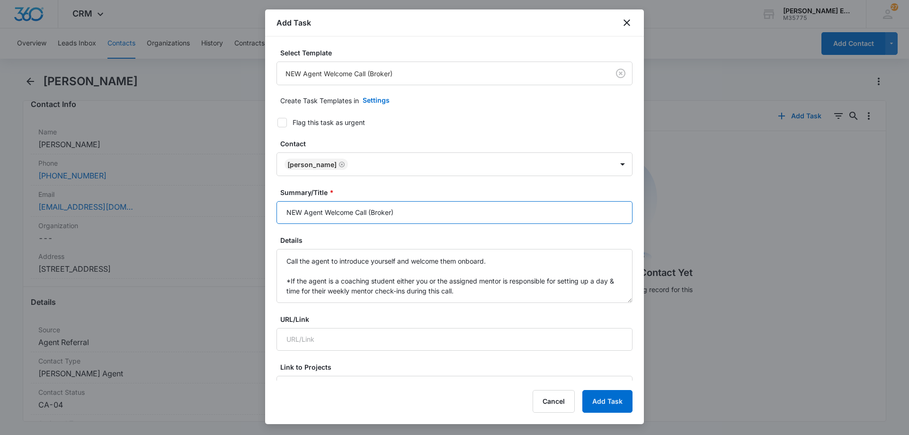
click at [410, 211] on input "NEW Agent Welcome Call (Broker)" at bounding box center [454, 212] width 356 height 23
type input "NEW Agent Welcome Call (Broker)"
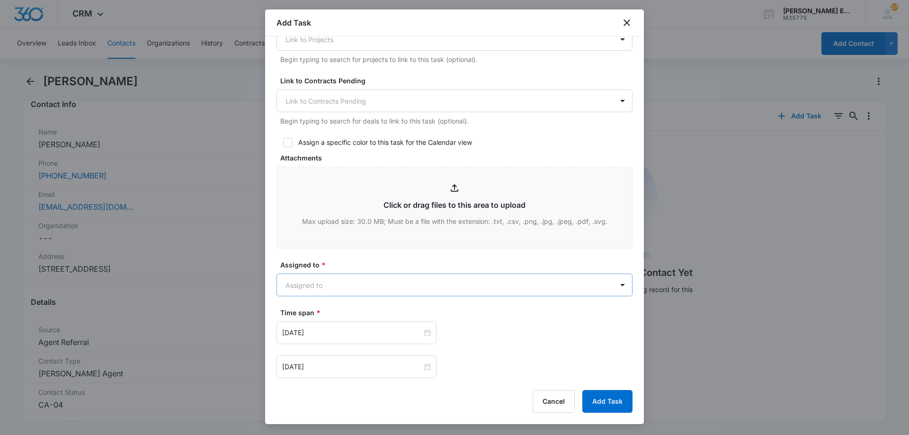
scroll to position [508, 0]
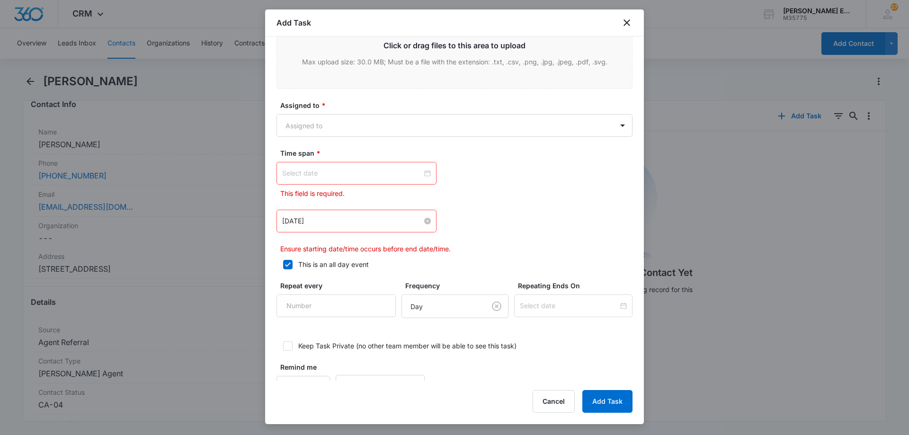
click at [426, 224] on div "[DATE]" at bounding box center [356, 221] width 149 height 10
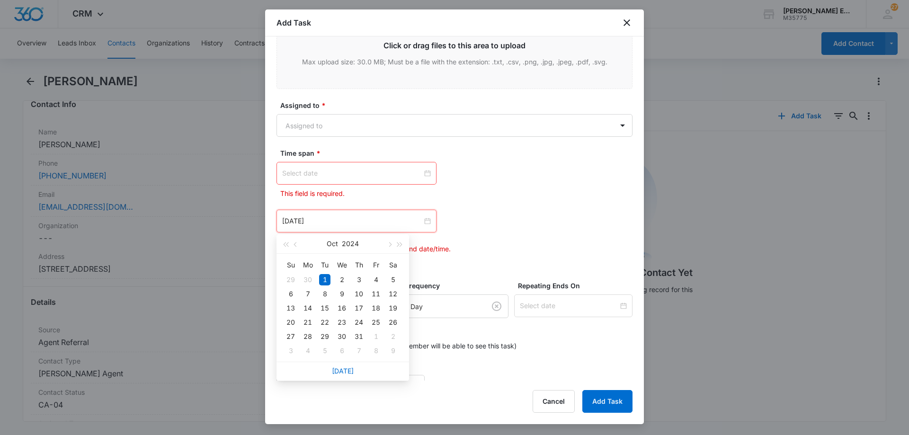
click at [387, 174] on input at bounding box center [352, 173] width 140 height 10
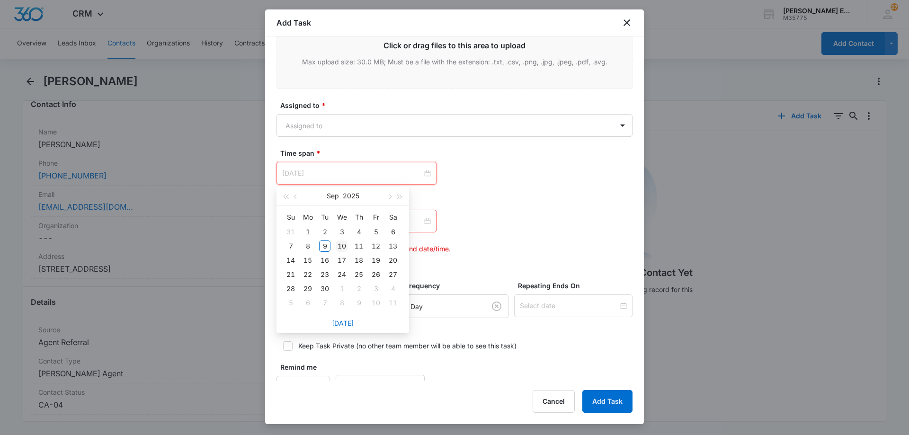
type input "[DATE]"
click at [339, 247] on div "10" at bounding box center [341, 246] width 11 height 11
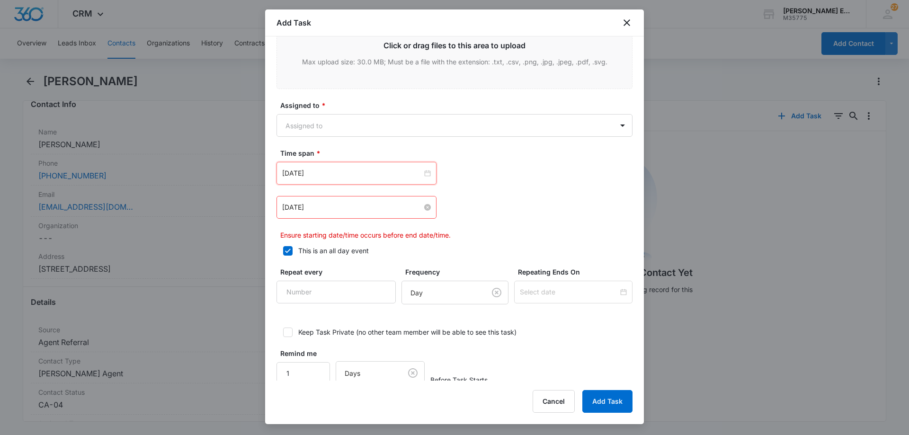
click at [405, 208] on input "[DATE]" at bounding box center [352, 207] width 140 height 10
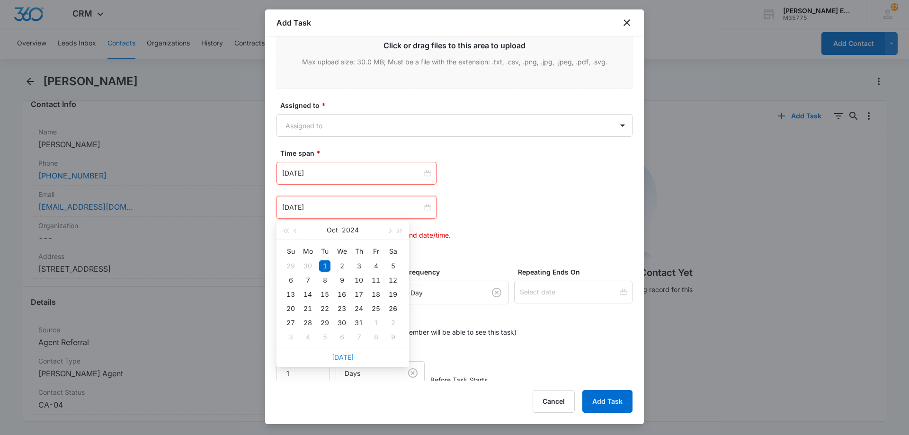
click at [346, 356] on link "[DATE]" at bounding box center [343, 357] width 22 height 8
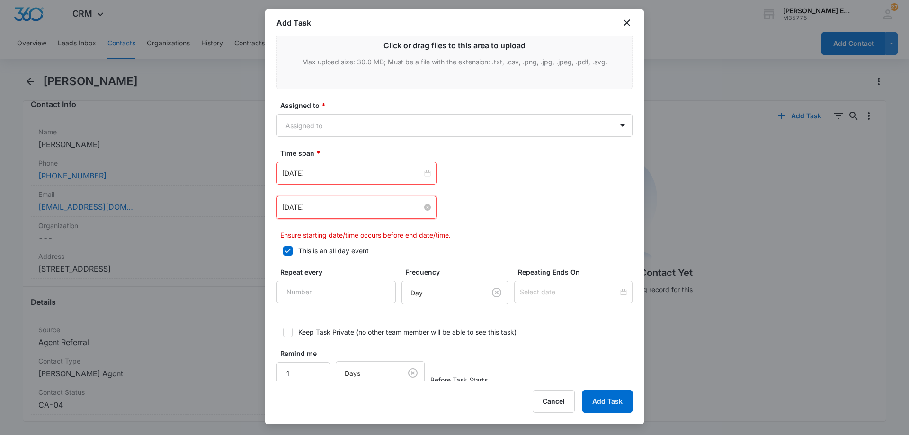
click at [350, 212] on input "[DATE]" at bounding box center [352, 207] width 140 height 10
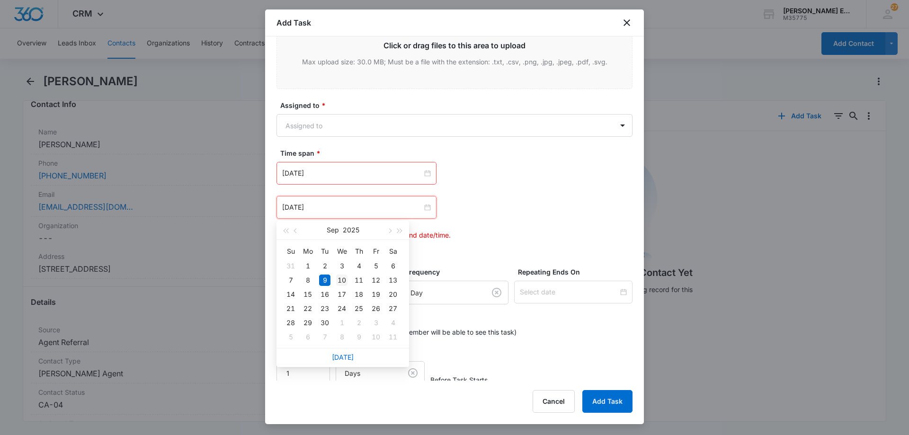
type input "[DATE]"
click at [343, 284] on div "10" at bounding box center [341, 280] width 11 height 11
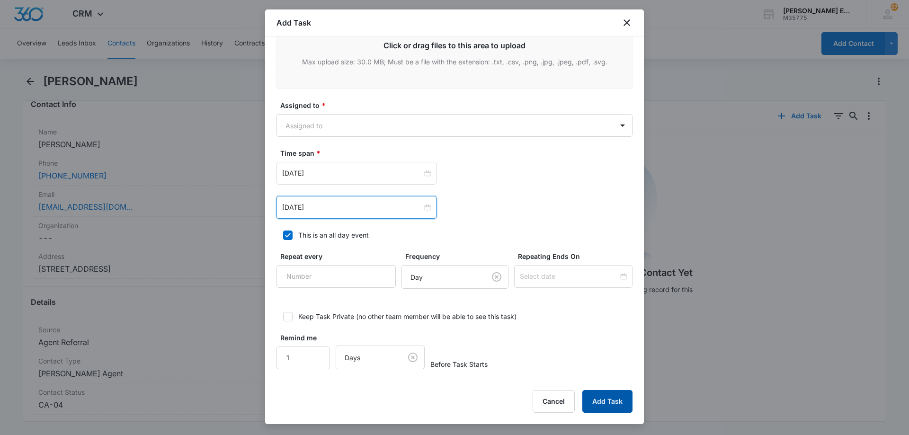
click at [605, 401] on button "Add Task" at bounding box center [607, 401] width 50 height 23
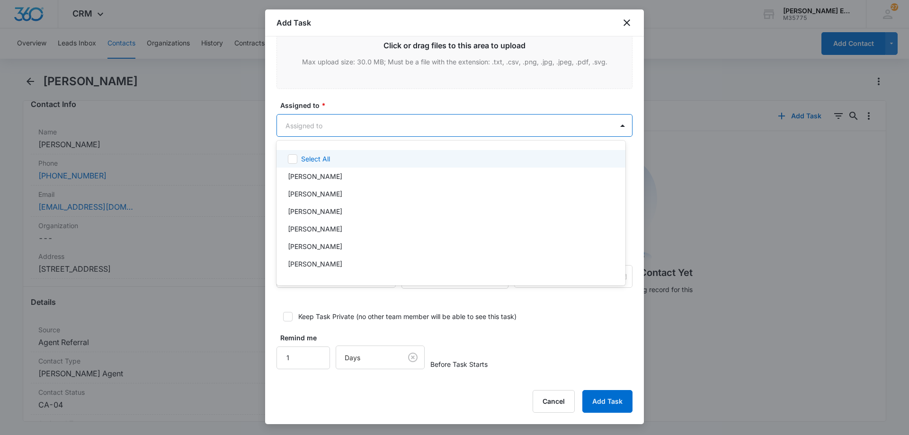
click at [524, 134] on body "CRM Apps Reputation Websites Forms CRM Email Social Shop Payments POS Content A…" at bounding box center [454, 217] width 909 height 435
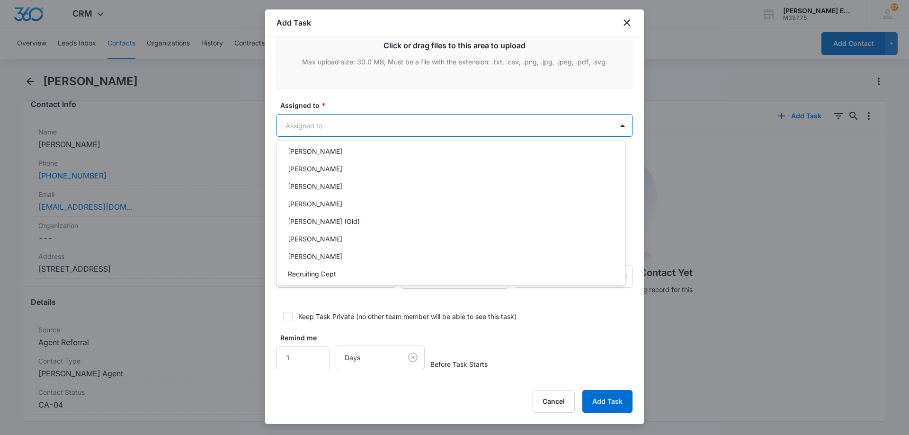
scroll to position [189, 0]
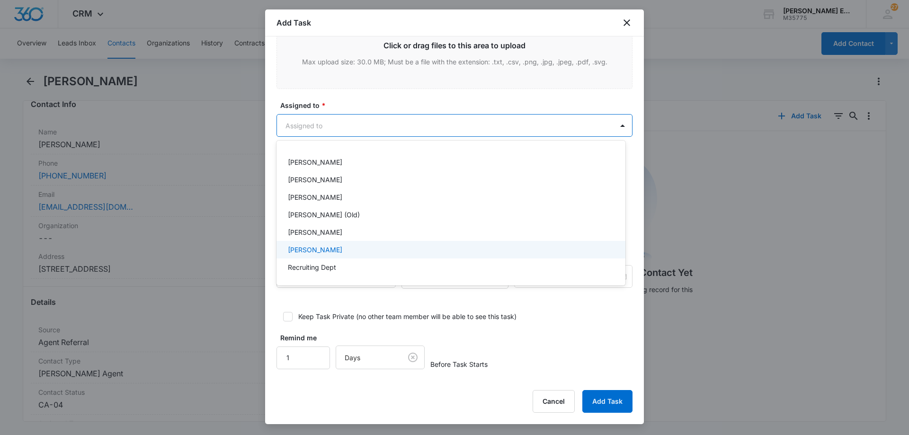
click at [309, 250] on p "[PERSON_NAME]" at bounding box center [315, 250] width 54 height 10
click at [601, 410] on div at bounding box center [454, 217] width 909 height 435
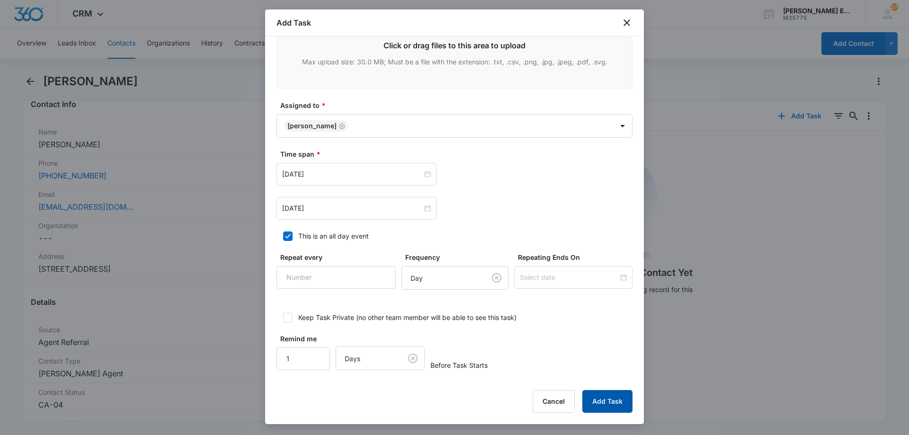
click at [594, 393] on button "Add Task" at bounding box center [607, 401] width 50 height 23
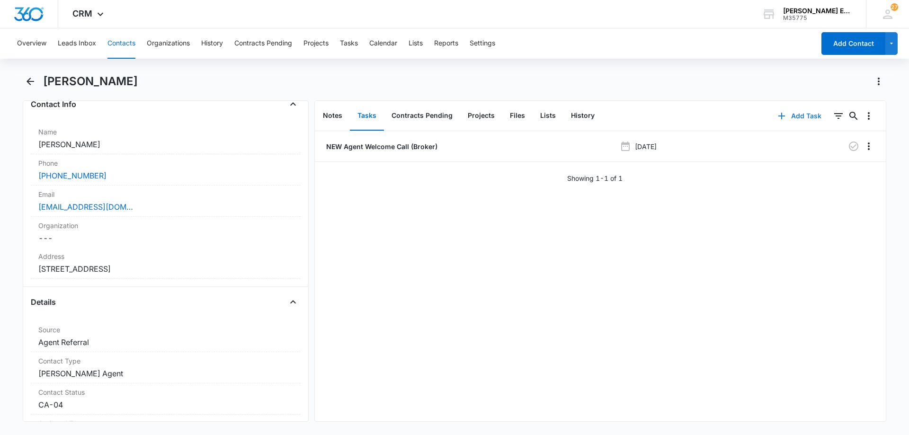
click at [799, 113] on button "Add Task" at bounding box center [799, 116] width 62 height 23
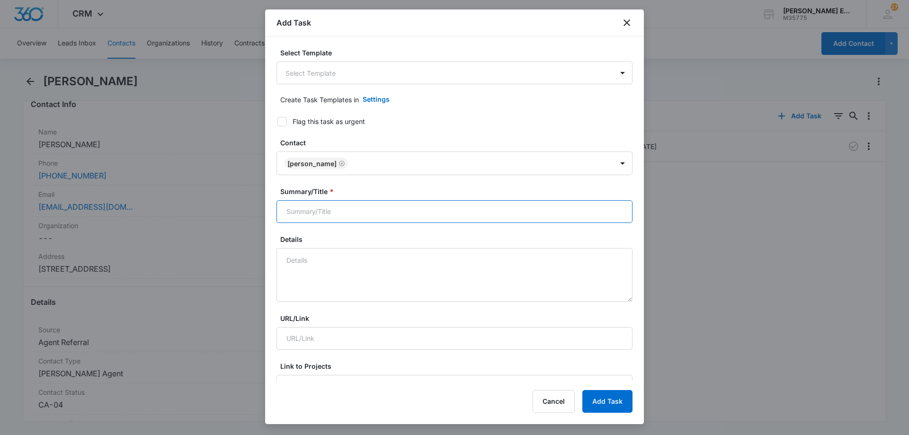
click at [353, 210] on input "Summary/Title *" at bounding box center [454, 211] width 356 height 23
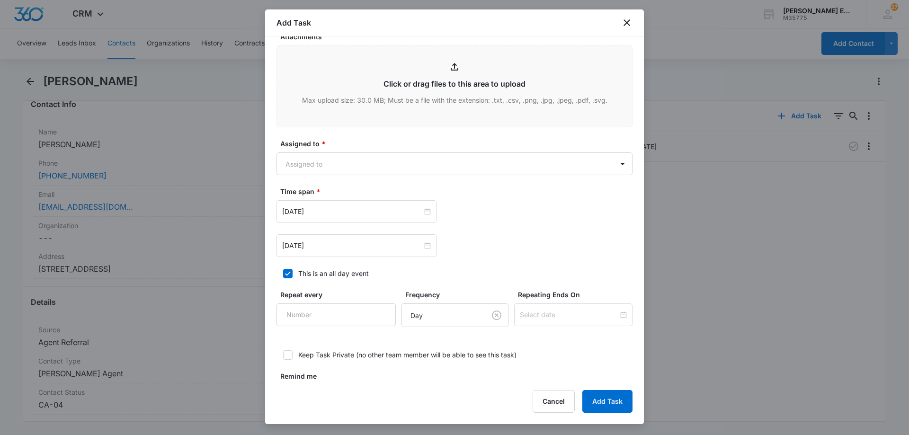
scroll to position [473, 0]
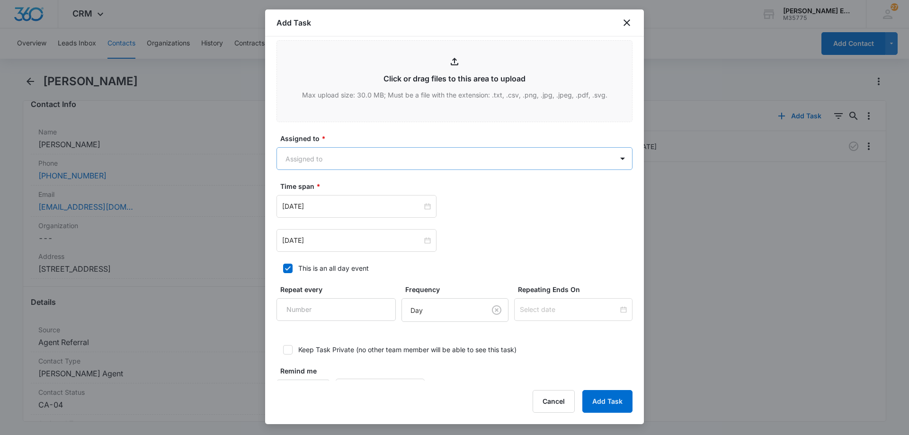
type input "New Agent Welcome Call ( Corporate )"
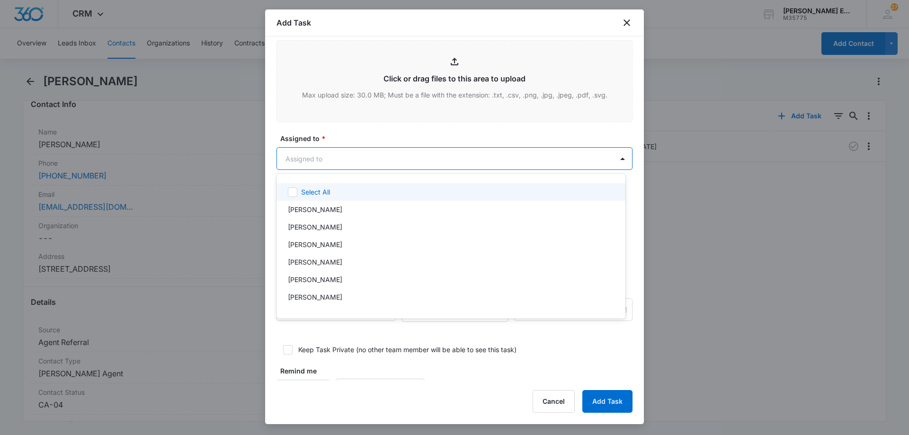
click at [342, 154] on body "CRM Apps Reputation Websites Forms CRM Email Social Shop Payments POS Content A…" at bounding box center [454, 217] width 909 height 435
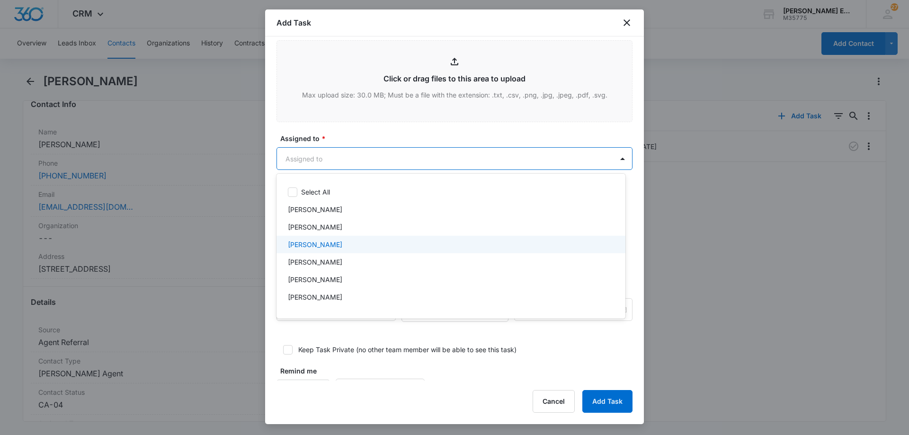
scroll to position [330, 0]
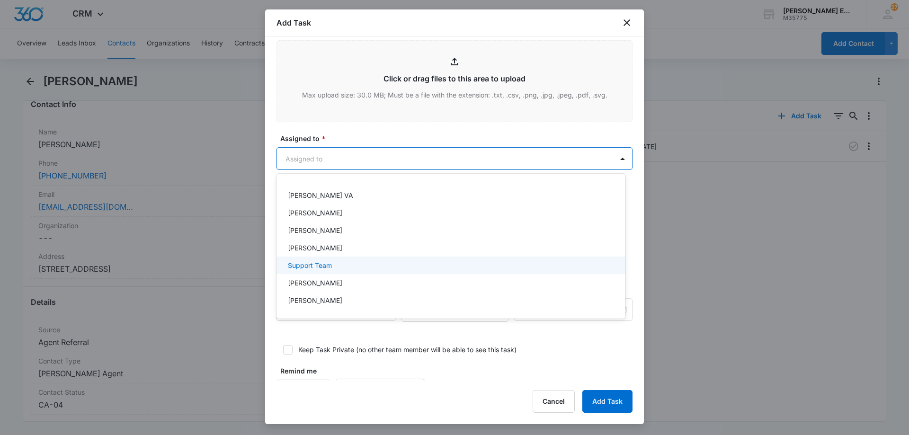
click at [318, 266] on p "Support Team" at bounding box center [310, 265] width 44 height 10
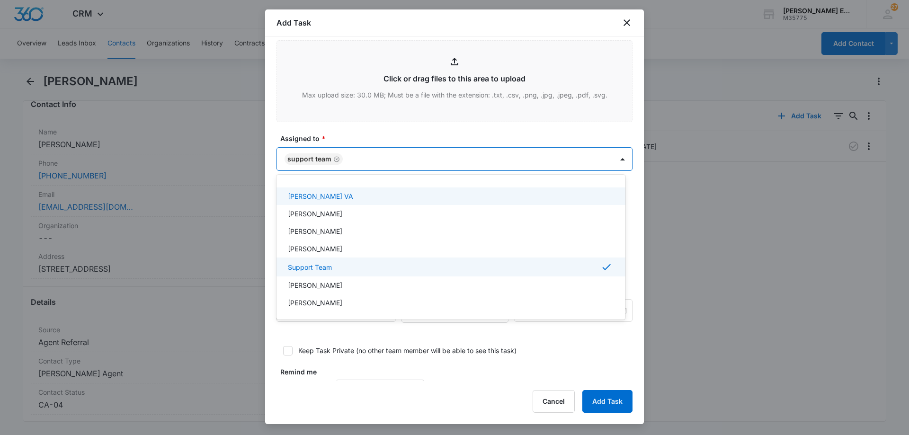
click at [401, 160] on div at bounding box center [454, 217] width 909 height 435
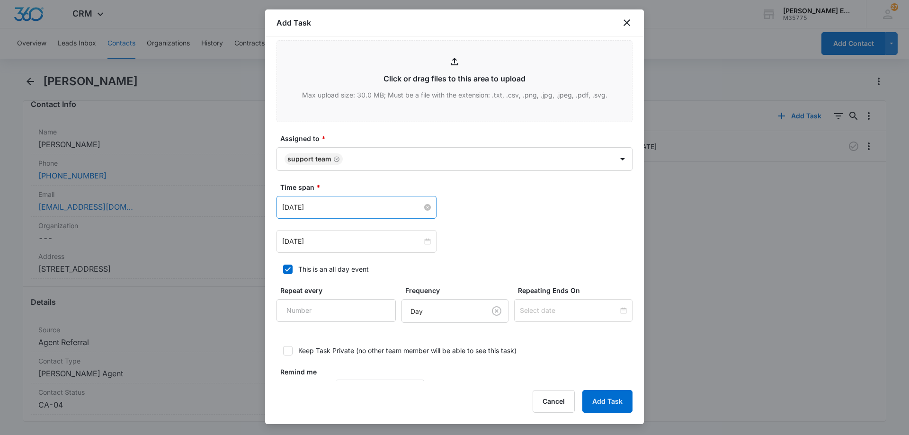
click at [383, 211] on input "[DATE]" at bounding box center [352, 207] width 140 height 10
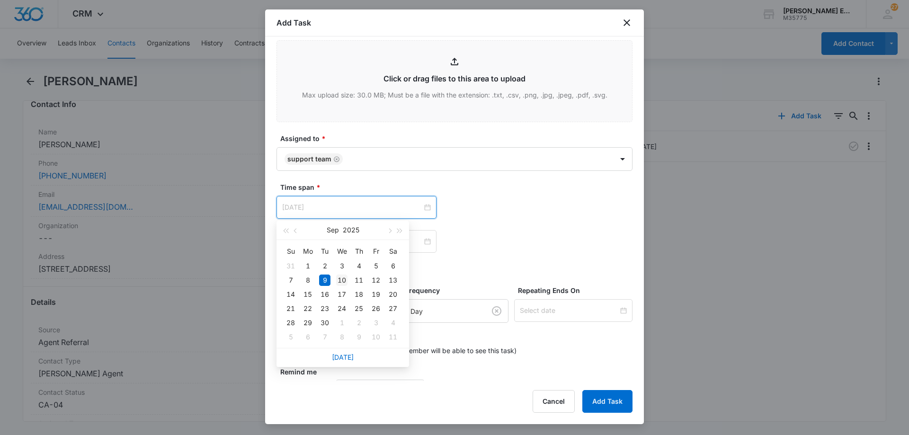
type input "[DATE]"
click at [340, 283] on div "10" at bounding box center [341, 280] width 11 height 11
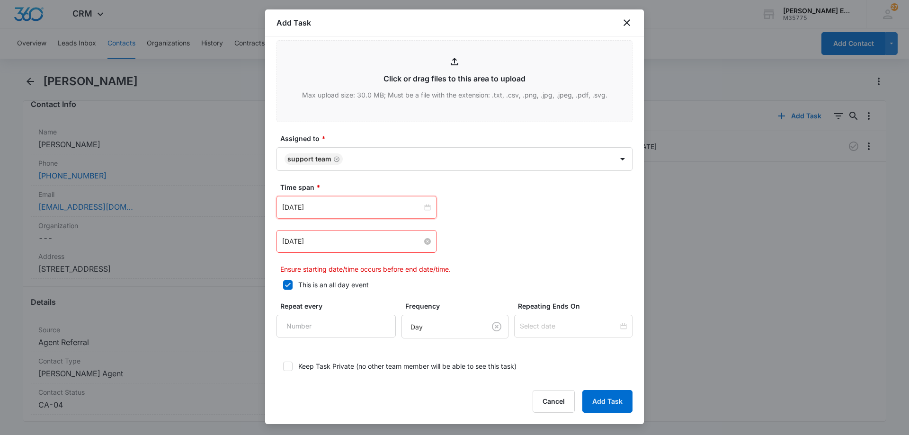
click at [379, 238] on input "[DATE]" at bounding box center [352, 241] width 140 height 10
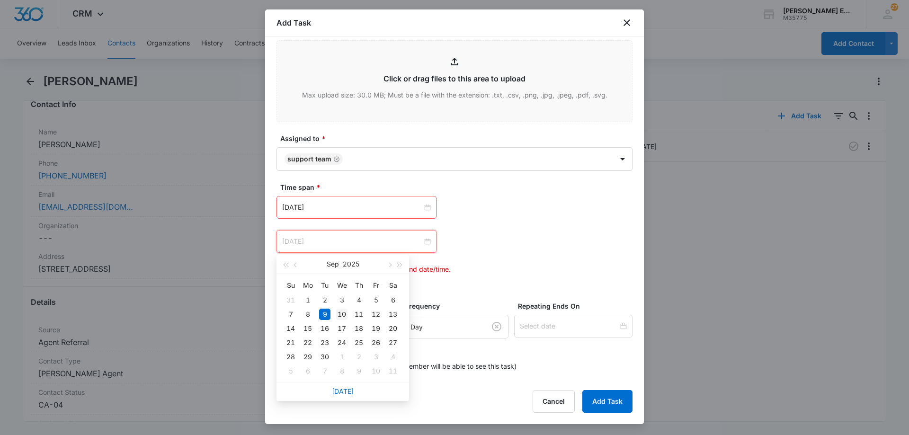
type input "[DATE]"
click at [345, 312] on div "10" at bounding box center [341, 314] width 11 height 11
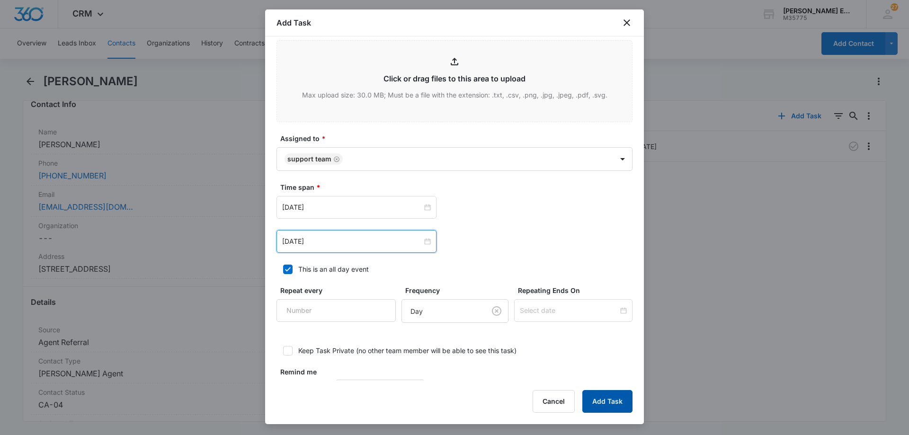
click at [600, 399] on button "Add Task" at bounding box center [607, 401] width 50 height 23
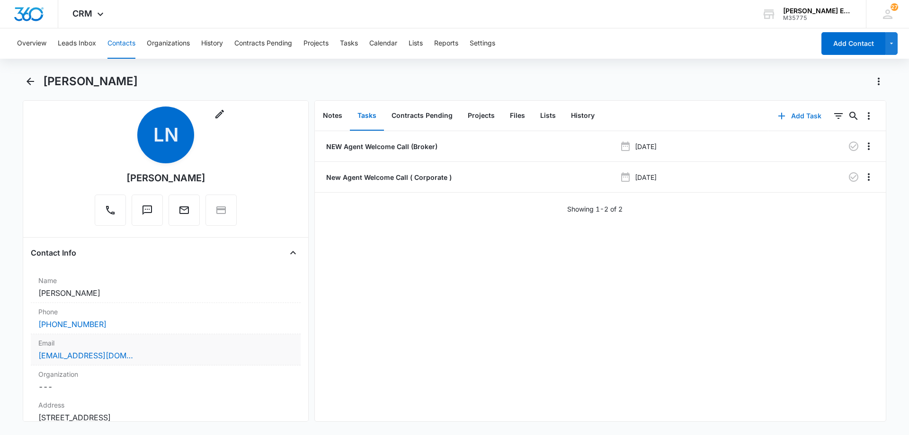
scroll to position [0, 0]
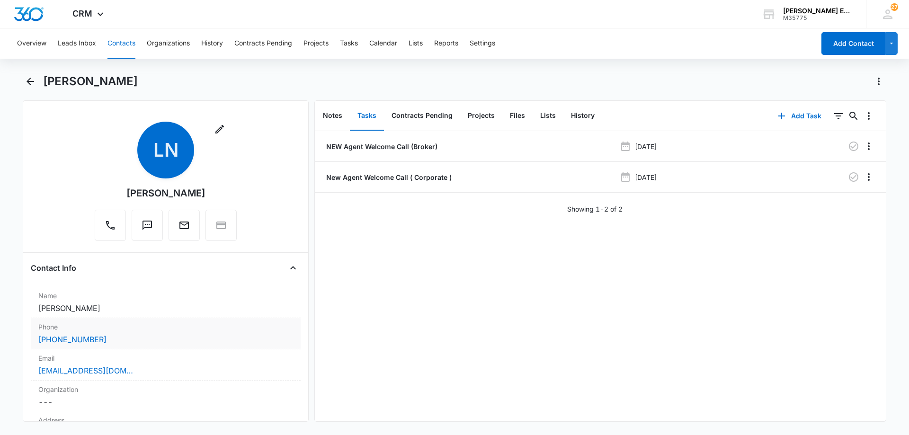
click at [162, 328] on label "Phone" at bounding box center [165, 327] width 255 height 10
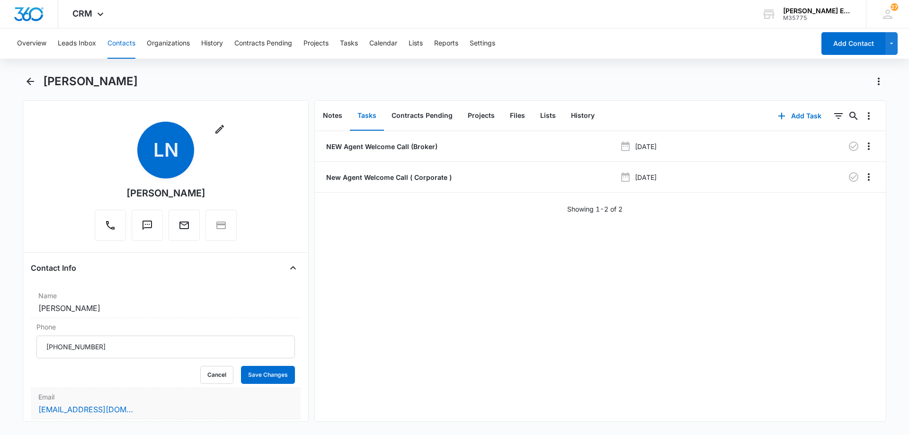
drag, startPoint x: 154, startPoint y: 401, endPoint x: 250, endPoint y: 308, distance: 133.3
click at [154, 401] on label "Email" at bounding box center [165, 397] width 255 height 10
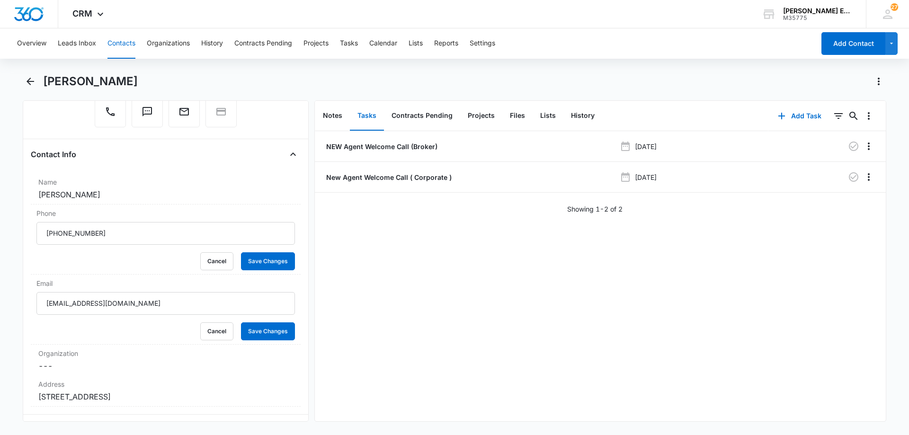
scroll to position [142, 0]
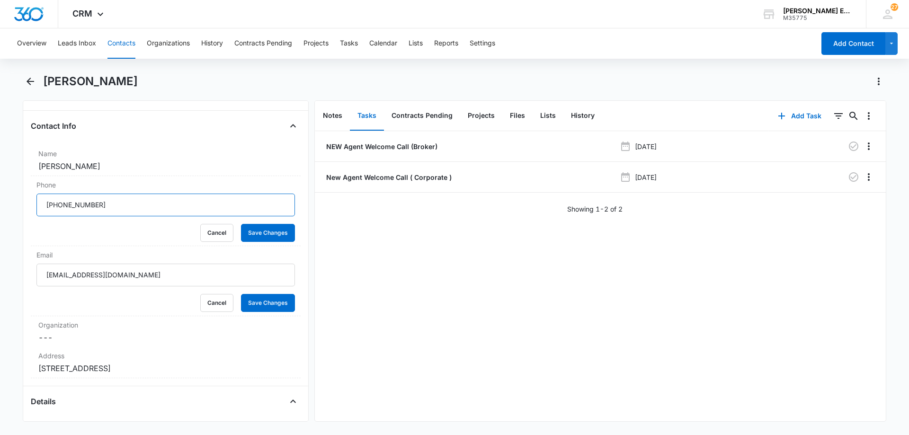
drag, startPoint x: 53, startPoint y: 206, endPoint x: 27, endPoint y: 206, distance: 26.5
click at [27, 206] on div "Remove LN [PERSON_NAME] Contact Info Name Cancel Save Changes [PERSON_NAME] Pho…" at bounding box center [166, 260] width 286 height 321
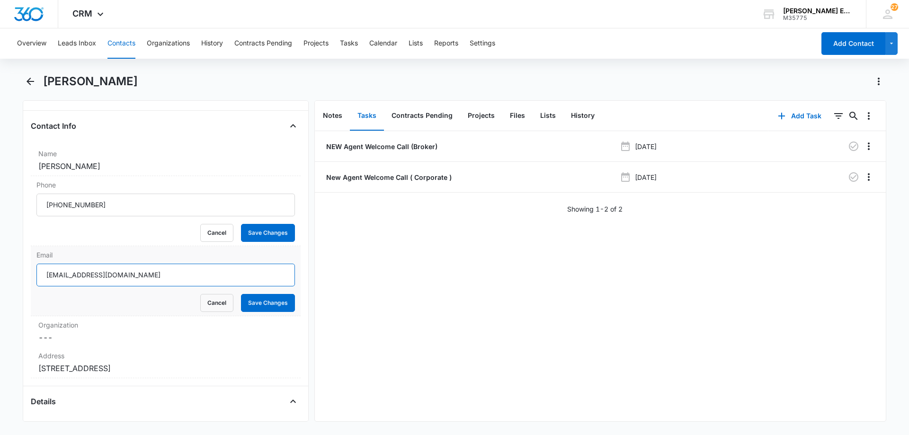
drag, startPoint x: 141, startPoint y: 274, endPoint x: 36, endPoint y: 276, distance: 104.2
click at [36, 276] on input "[EMAIL_ADDRESS][DOMAIN_NAME]" at bounding box center [165, 275] width 258 height 23
click at [214, 230] on button "Cancel" at bounding box center [216, 233] width 33 height 18
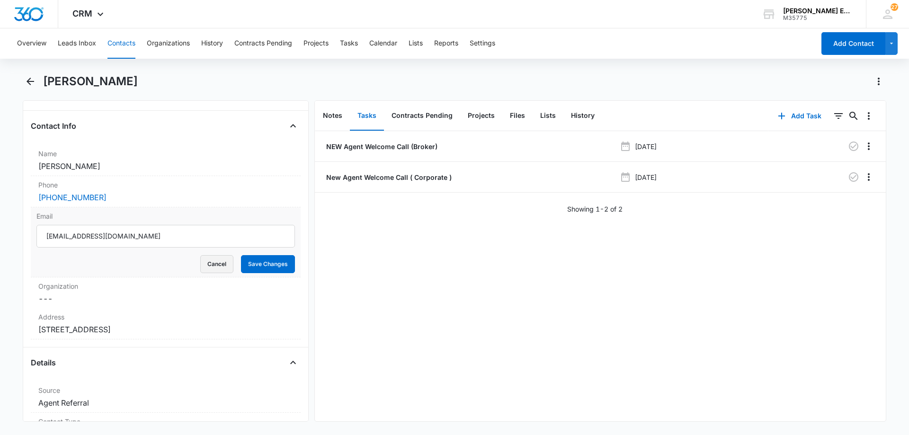
click at [211, 262] on button "Cancel" at bounding box center [216, 264] width 33 height 18
